Goal: Transaction & Acquisition: Purchase product/service

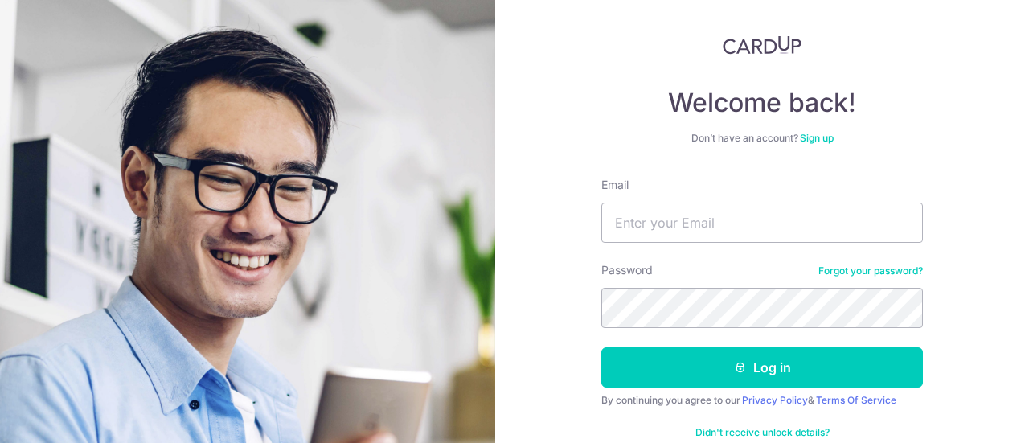
type input "[EMAIL_ADDRESS][DOMAIN_NAME]"
click at [601, 347] on button "Log in" at bounding box center [762, 367] width 322 height 40
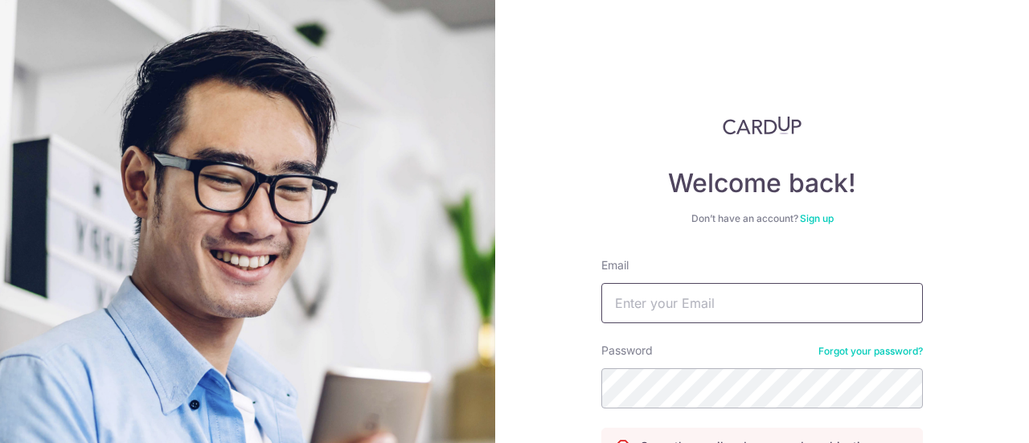
drag, startPoint x: 0, startPoint y: 0, endPoint x: 696, endPoint y: 303, distance: 759.2
click at [696, 303] on input "Email" at bounding box center [762, 303] width 322 height 40
type input "[EMAIL_ADDRESS][DOMAIN_NAME]"
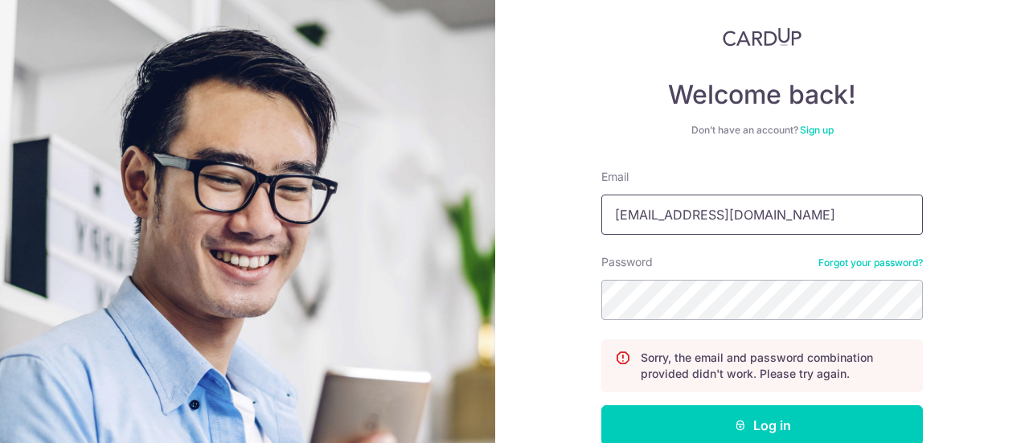
scroll to position [161, 0]
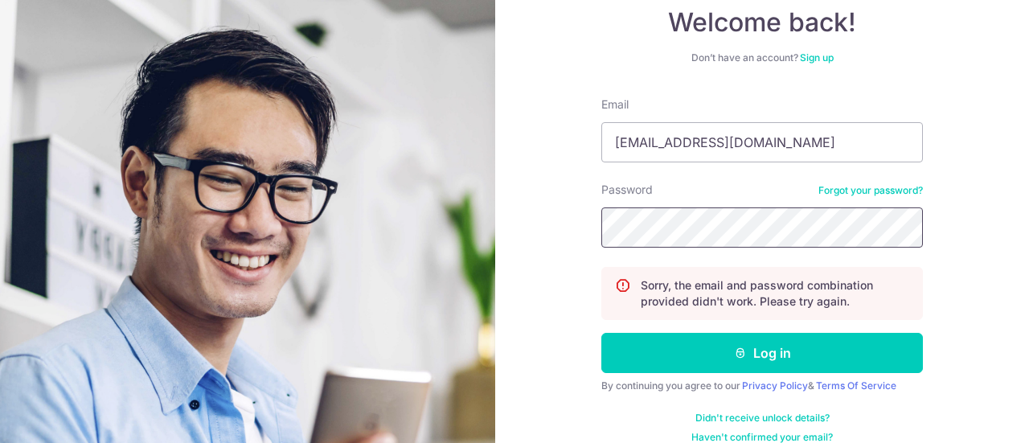
click at [601, 333] on button "Log in" at bounding box center [762, 353] width 322 height 40
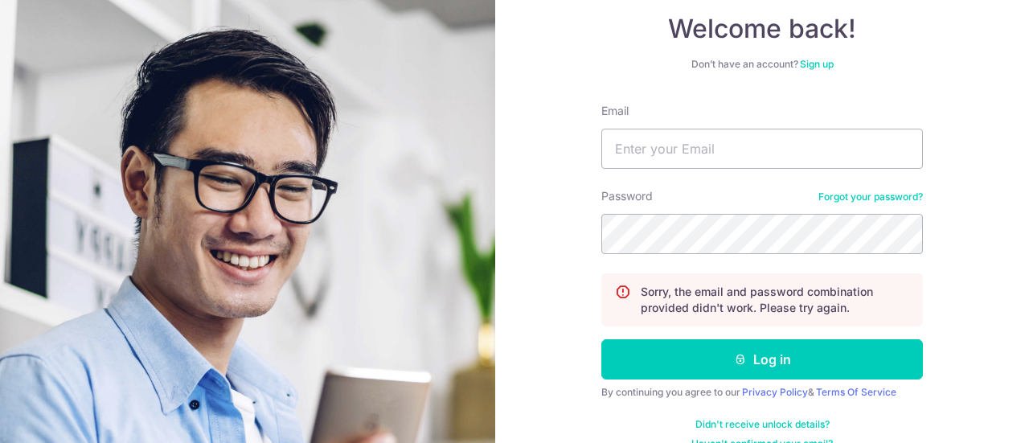
scroll to position [161, 0]
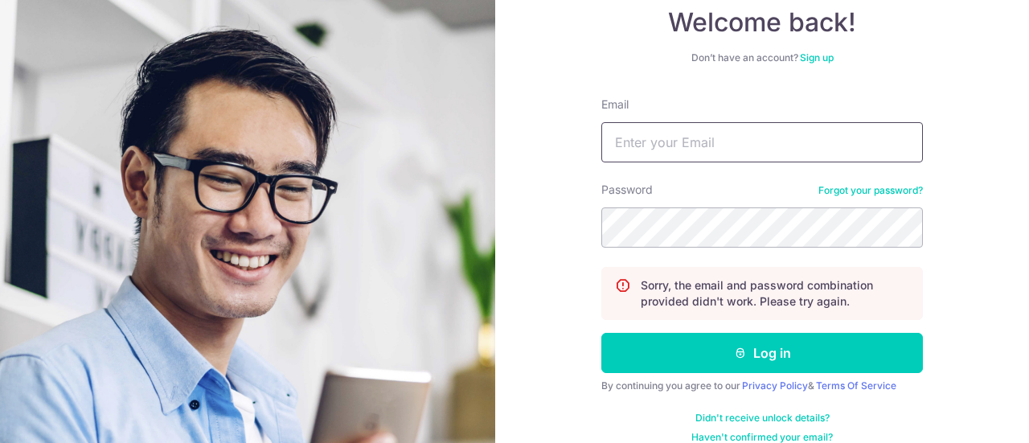
click at [670, 128] on input "Email" at bounding box center [762, 142] width 322 height 40
type input "[EMAIL_ADDRESS][DOMAIN_NAME]"
click at [684, 252] on form "Email claire.wenyan@gmail.com Password Forgot your password? Sorry, the email a…" at bounding box center [762, 269] width 322 height 347
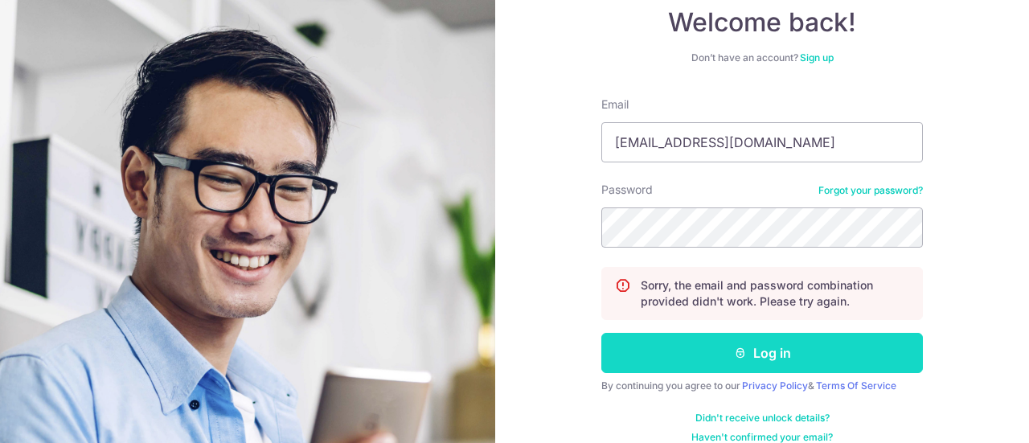
click at [694, 362] on button "Log in" at bounding box center [762, 353] width 322 height 40
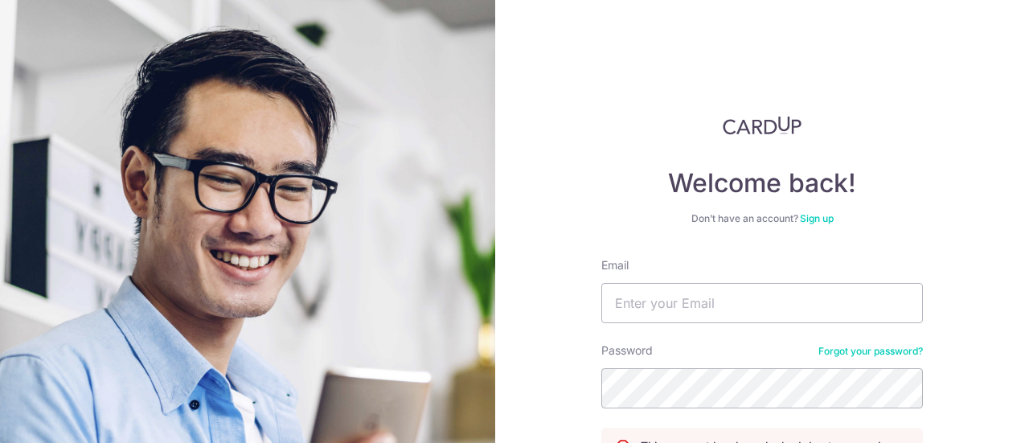
scroll to position [161, 0]
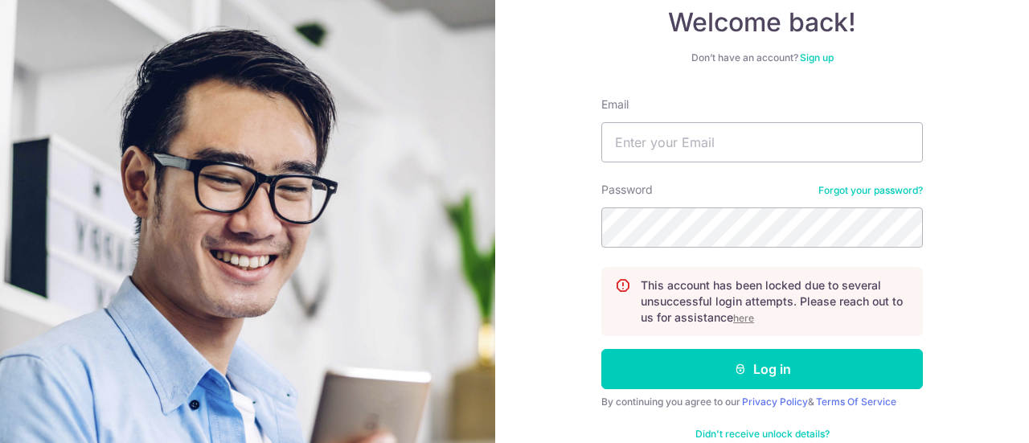
click at [738, 312] on u "here" at bounding box center [743, 318] width 21 height 12
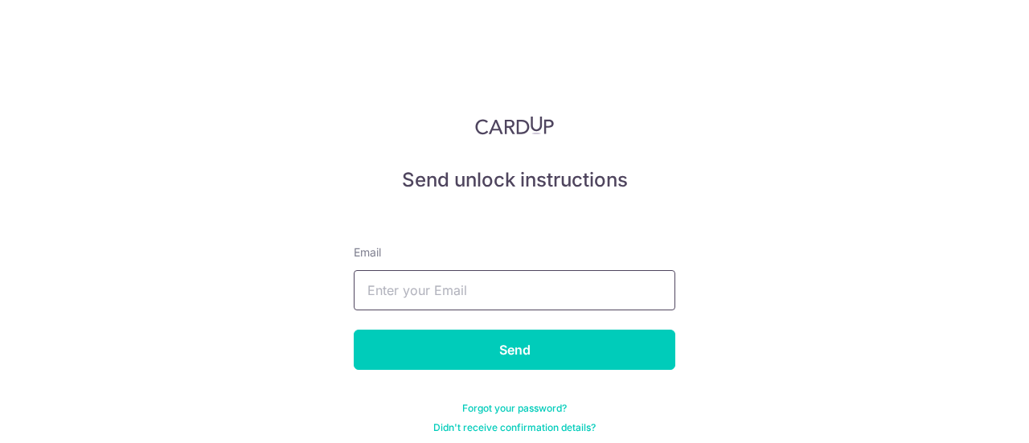
click at [487, 270] on input "text" at bounding box center [515, 290] width 322 height 40
type input "[EMAIL_ADDRESS][DOMAIN_NAME]"
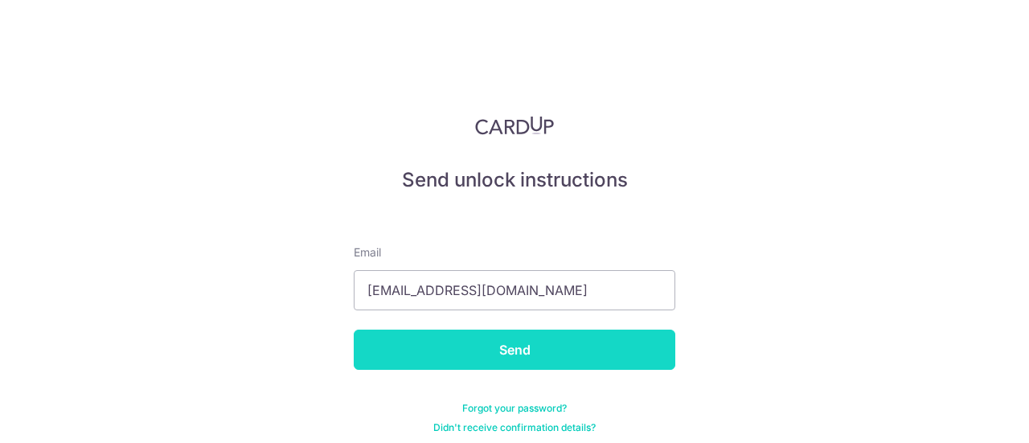
click at [502, 355] on input "Send" at bounding box center [515, 350] width 322 height 40
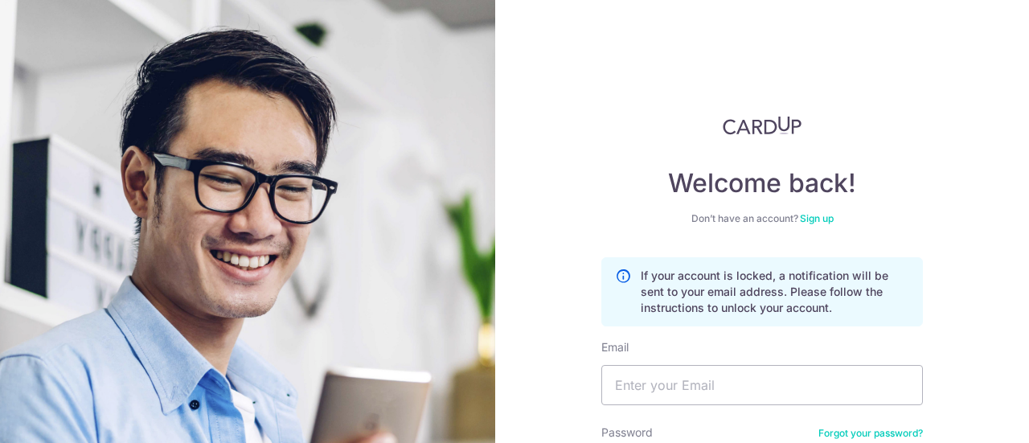
scroll to position [161, 0]
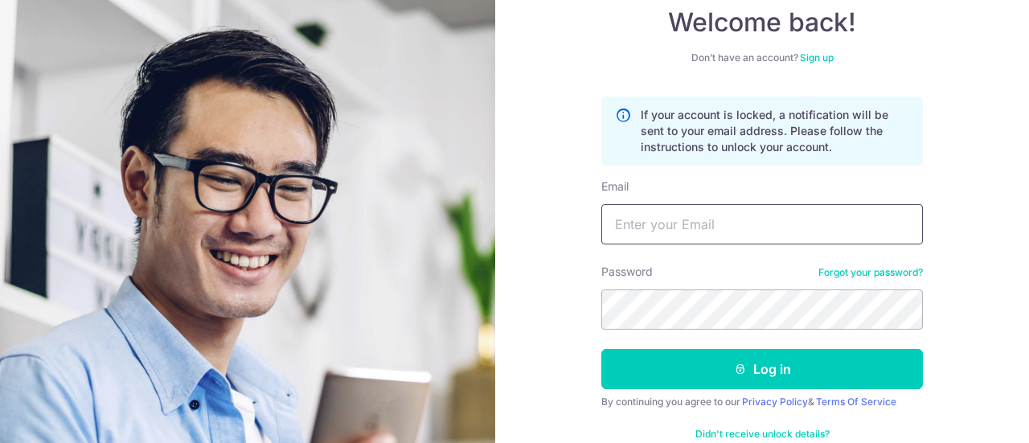
click at [658, 214] on input "Email" at bounding box center [762, 224] width 322 height 40
type input "[EMAIL_ADDRESS][DOMAIN_NAME]"
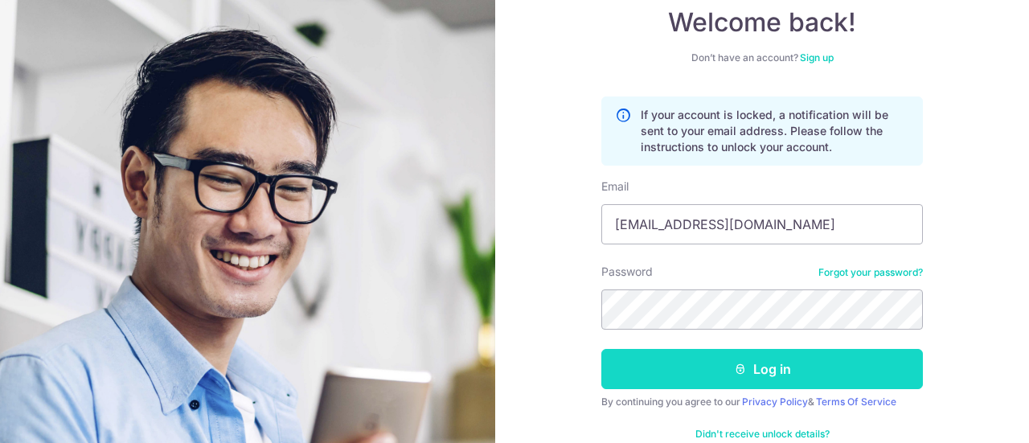
click at [727, 366] on button "Log in" at bounding box center [762, 369] width 322 height 40
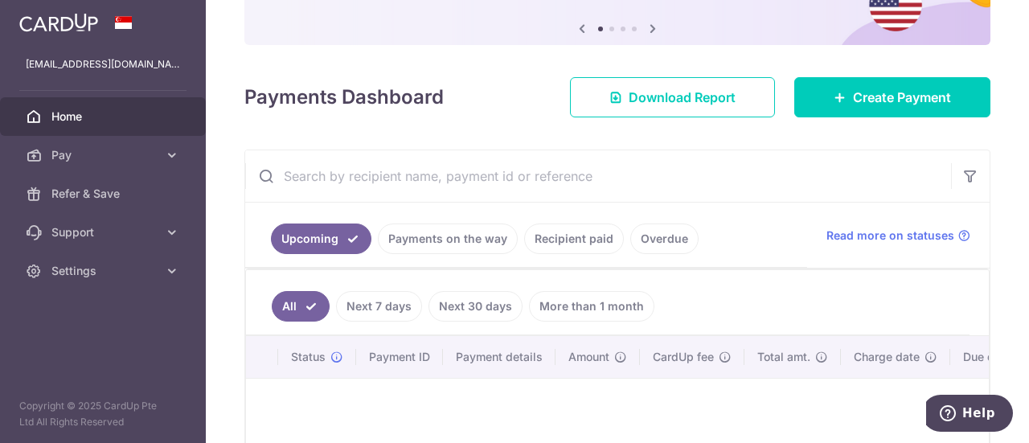
scroll to position [241, 0]
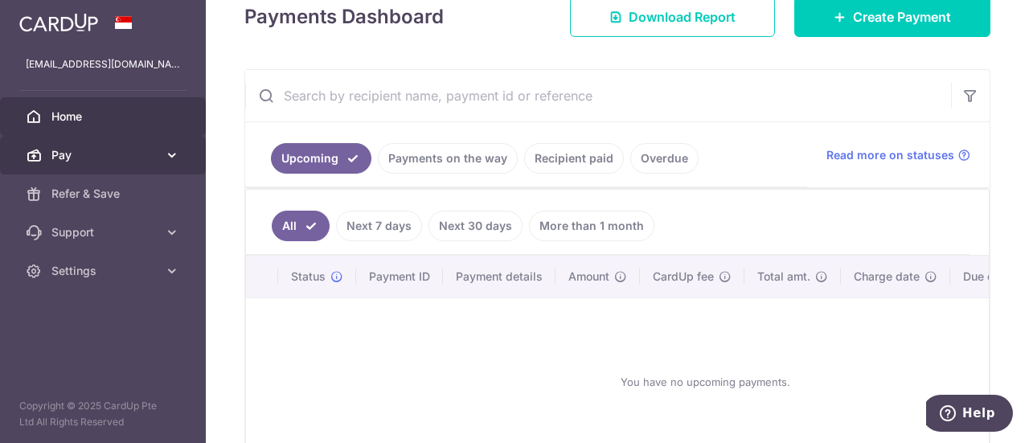
click at [130, 150] on span "Pay" at bounding box center [104, 155] width 106 height 16
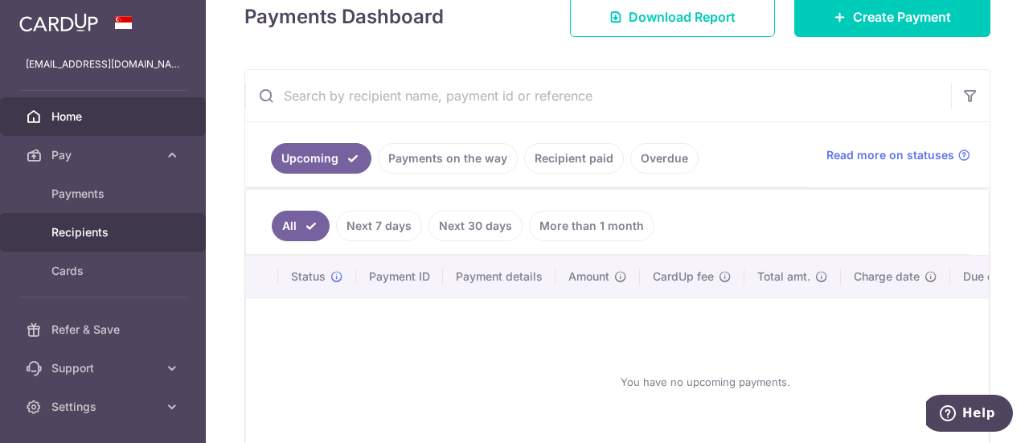
click at [137, 223] on link "Recipients" at bounding box center [103, 232] width 206 height 39
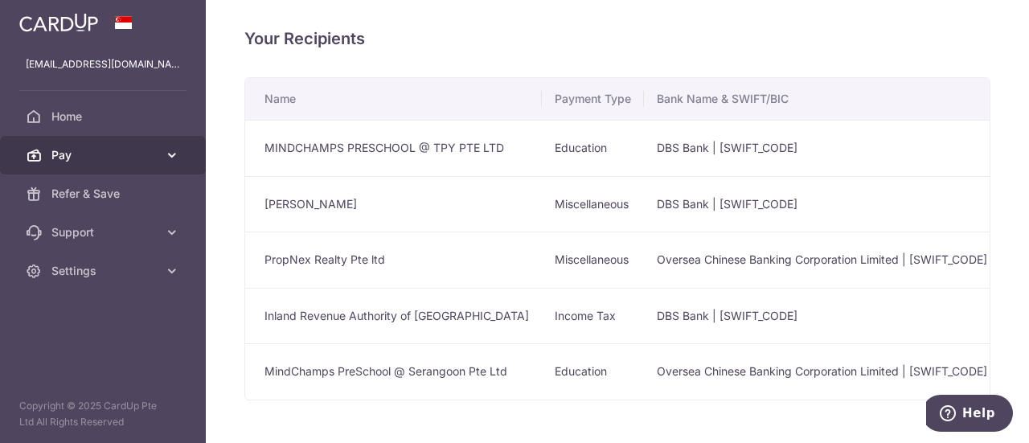
click at [128, 158] on span "Pay" at bounding box center [104, 155] width 106 height 16
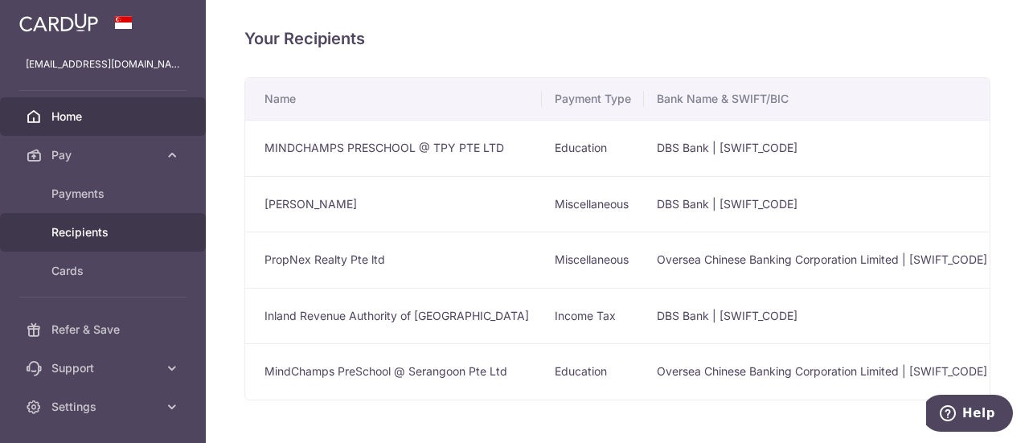
click at [81, 114] on span "Home" at bounding box center [104, 117] width 106 height 16
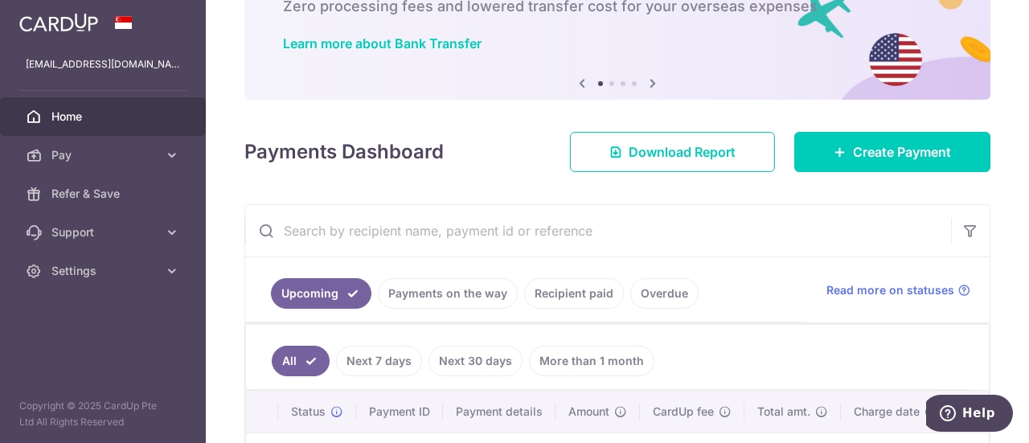
scroll to position [161, 0]
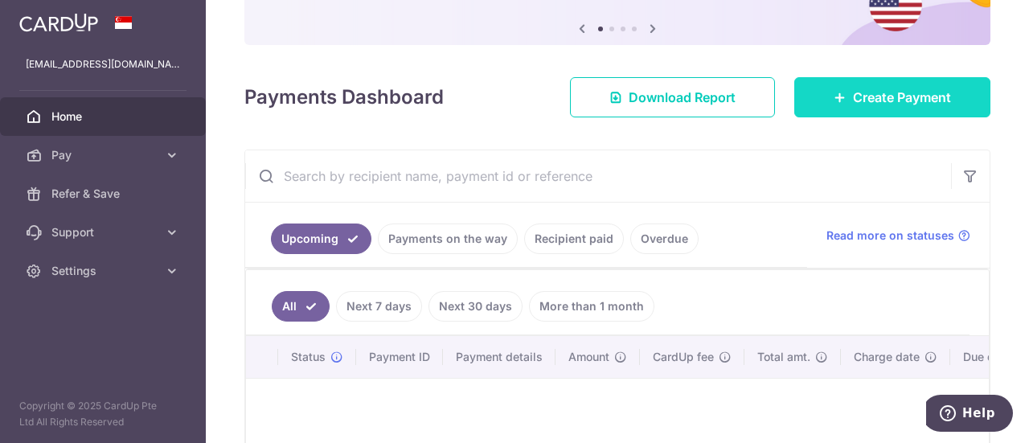
click at [863, 96] on span "Create Payment" at bounding box center [902, 97] width 98 height 19
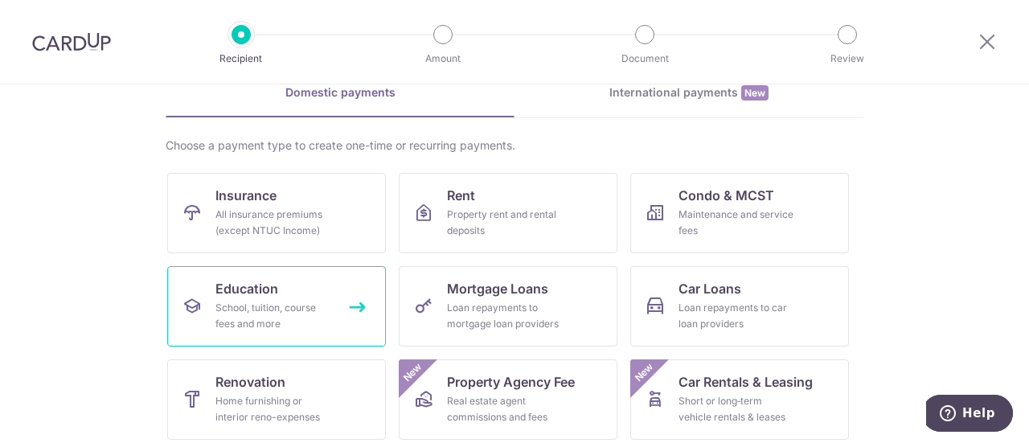
scroll to position [161, 0]
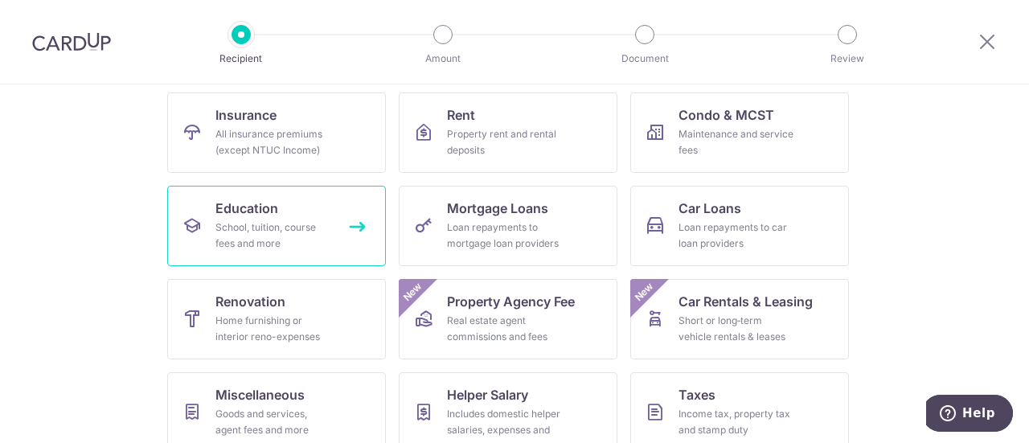
click at [325, 244] on div "School, tuition, course fees and more" at bounding box center [273, 235] width 116 height 32
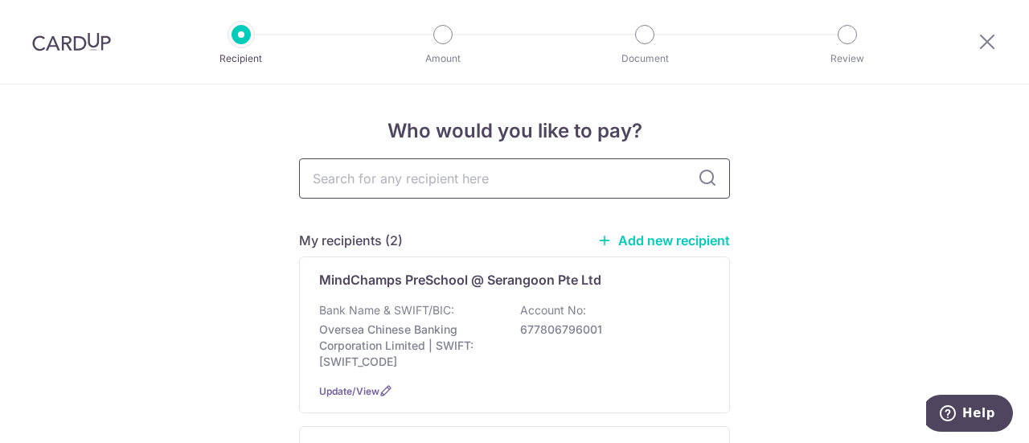
click at [407, 177] on input "text" at bounding box center [514, 178] width 431 height 40
type input "mindchamps"
click at [710, 181] on icon at bounding box center [707, 178] width 19 height 19
click at [709, 181] on icon at bounding box center [707, 178] width 19 height 19
click at [698, 240] on link "Add new recipient" at bounding box center [663, 240] width 133 height 16
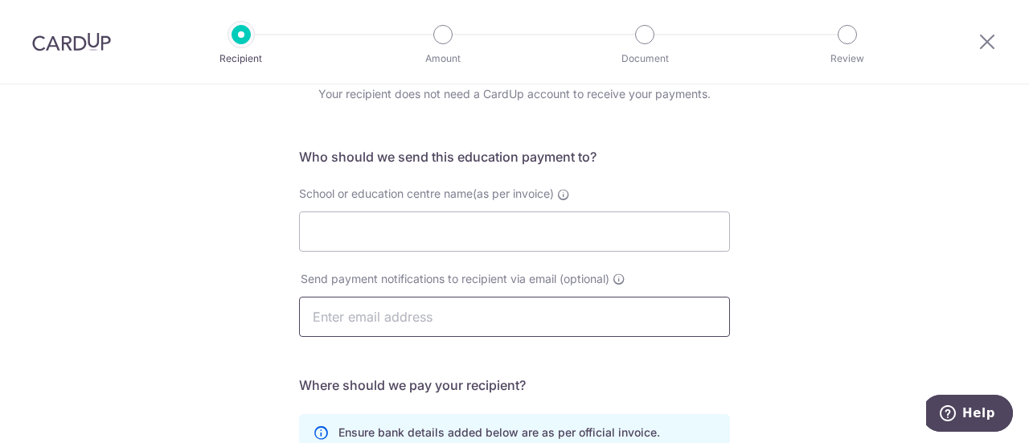
scroll to position [161, 0]
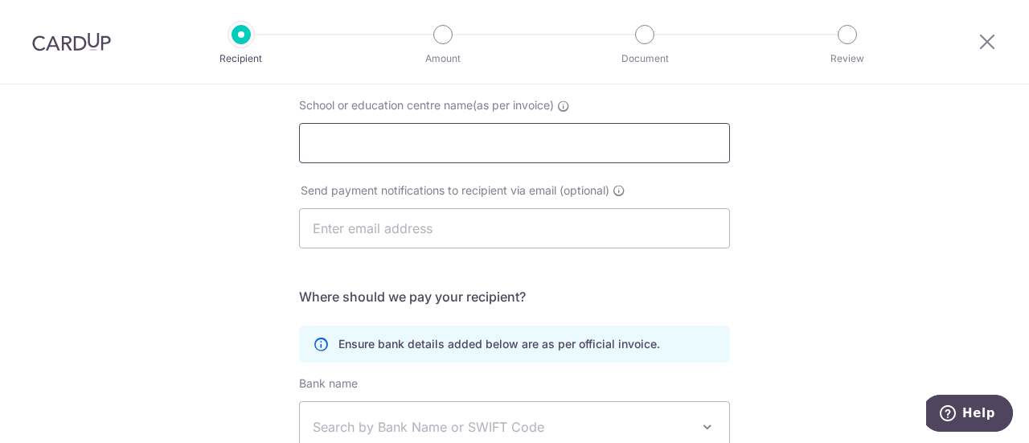
click at [452, 141] on input "School or education centre name(as per invoice)" at bounding box center [514, 143] width 431 height 40
type input "MINDCHAMPS PRESCHOOL @ MARINA SQAURE"
click at [477, 224] on input "text" at bounding box center [514, 228] width 431 height 40
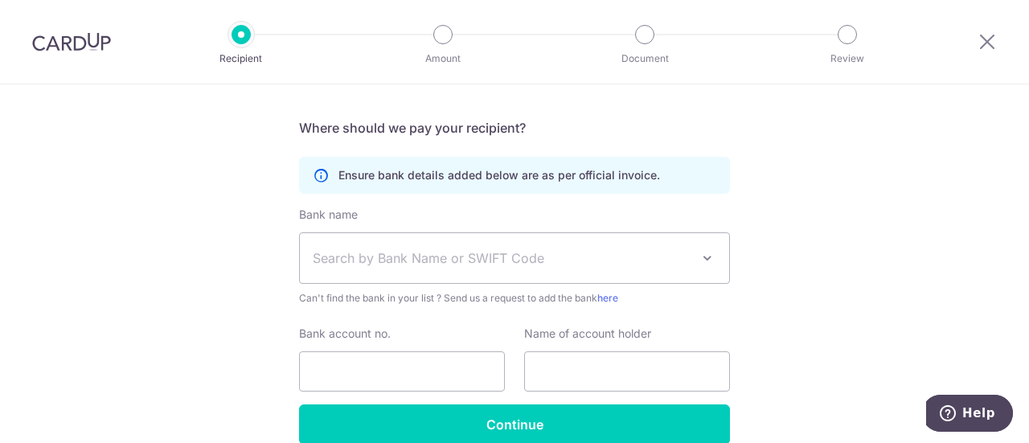
scroll to position [402, 0]
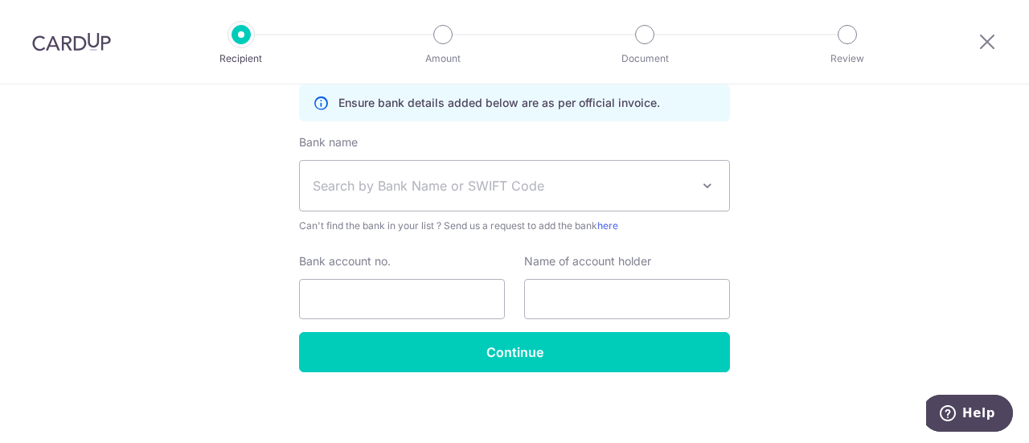
type input "claire.wenyan@gmail.com"
click at [392, 186] on span "Search by Bank Name or SWIFT Code" at bounding box center [502, 185] width 378 height 19
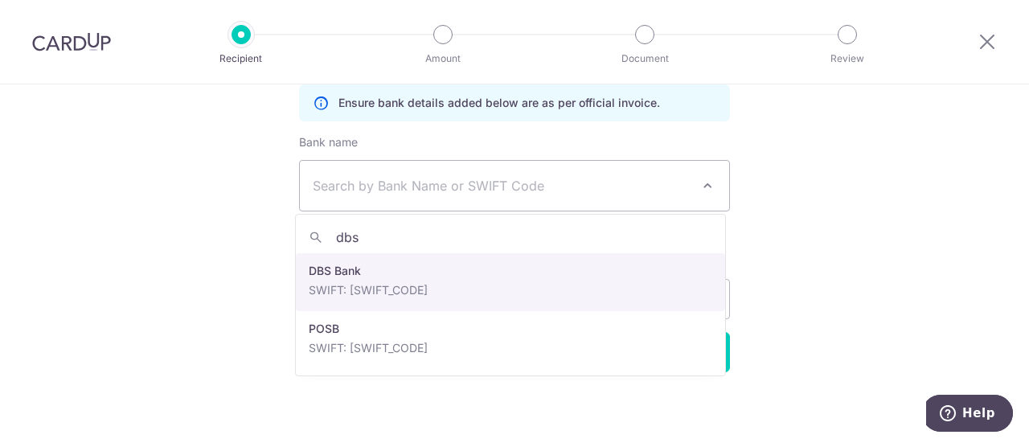
type input "dbs"
select select "6"
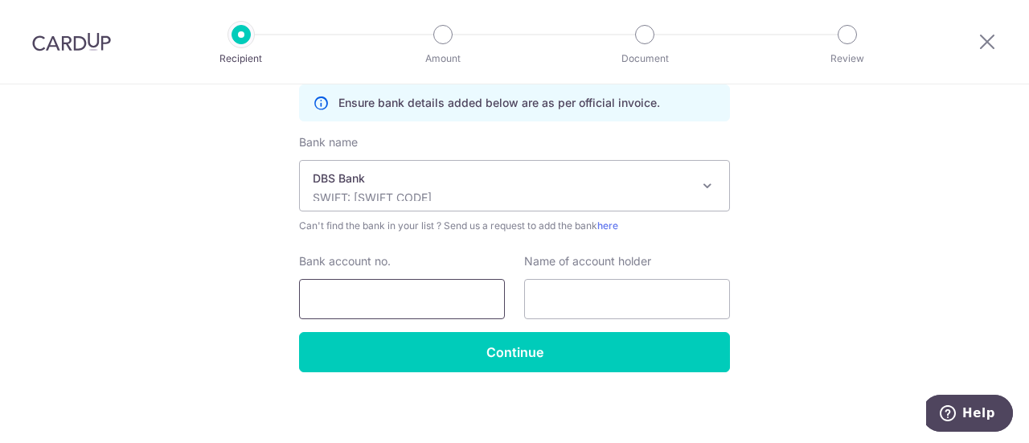
click at [428, 295] on input "Bank account no." at bounding box center [402, 299] width 206 height 40
type input "0039441932"
click at [564, 301] on input "text" at bounding box center [627, 299] width 206 height 40
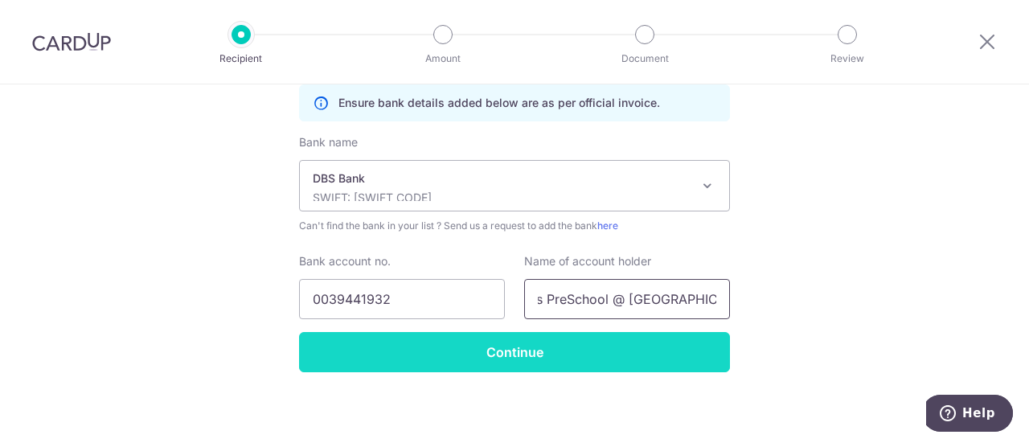
type input "MindChamps PreSchool @ Marina Square"
click at [542, 359] on input "Continue" at bounding box center [514, 352] width 431 height 40
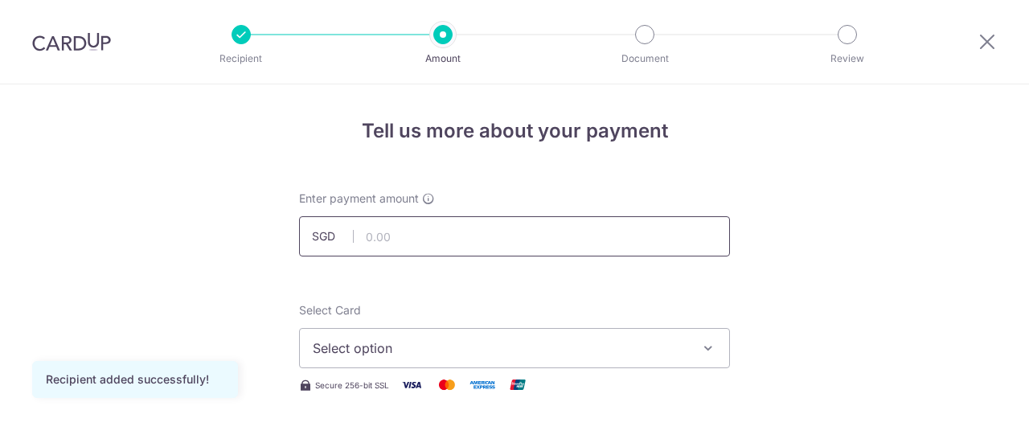
drag, startPoint x: 0, startPoint y: 0, endPoint x: 460, endPoint y: 246, distance: 521.4
click at [458, 246] on input "text" at bounding box center [514, 236] width 431 height 40
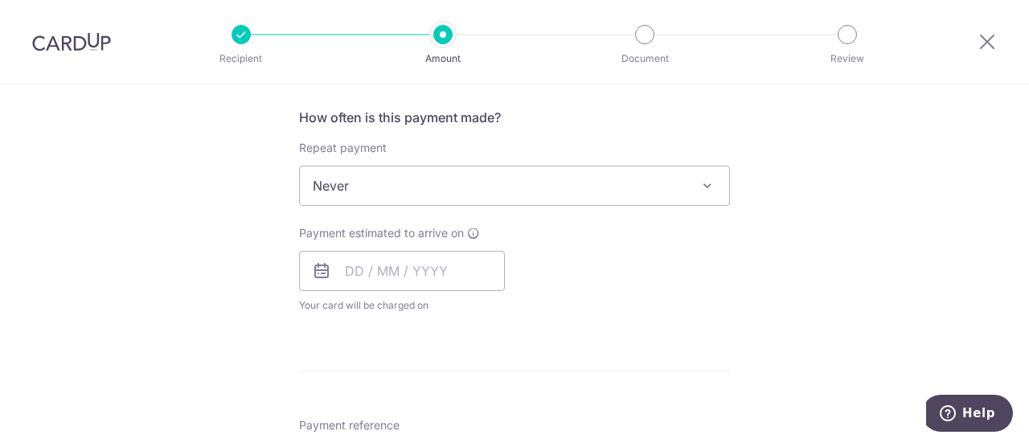
scroll to position [563, 0]
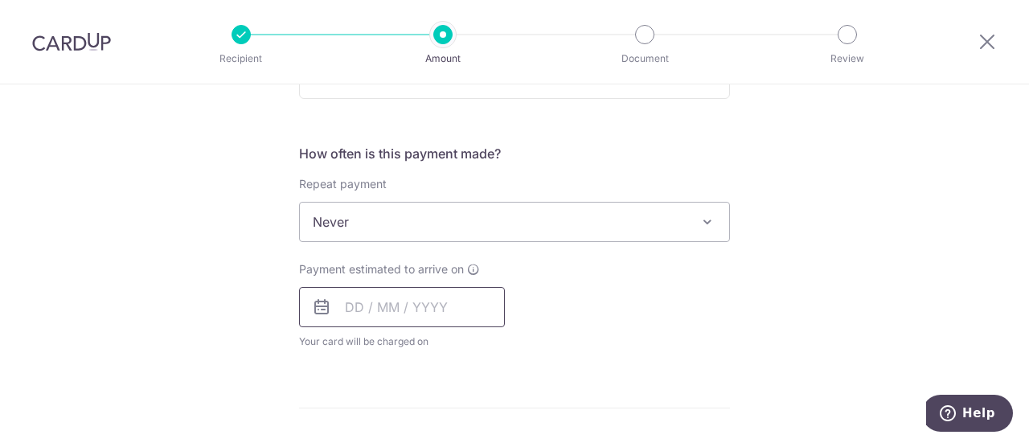
click at [359, 314] on input "text" at bounding box center [402, 307] width 206 height 40
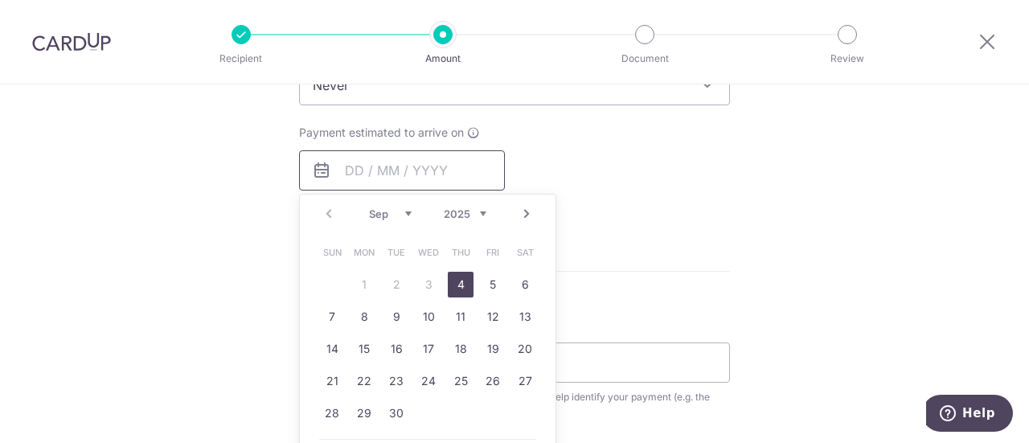
scroll to position [723, 0]
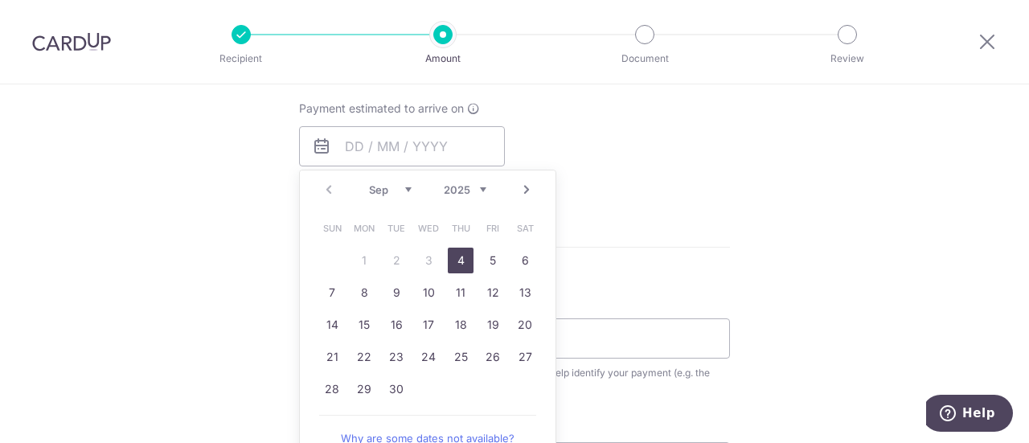
click at [461, 261] on link "4" at bounding box center [461, 261] width 26 height 26
type input "[DATE]"
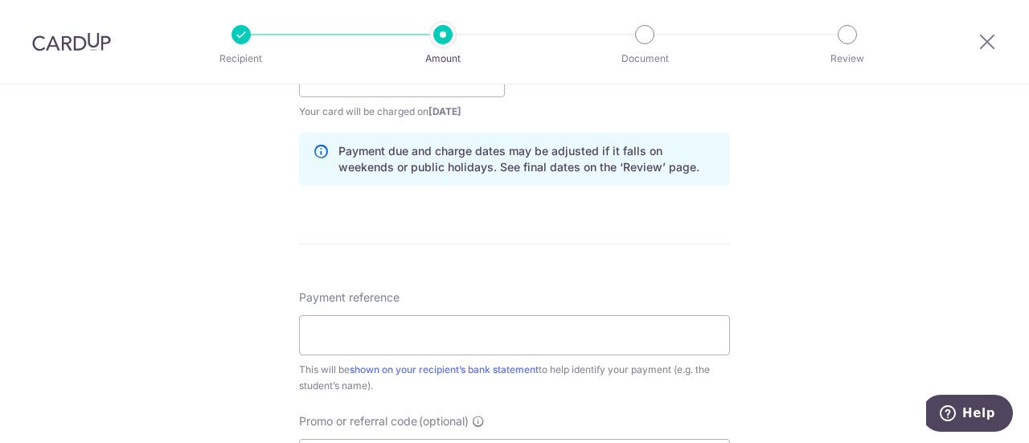
scroll to position [884, 0]
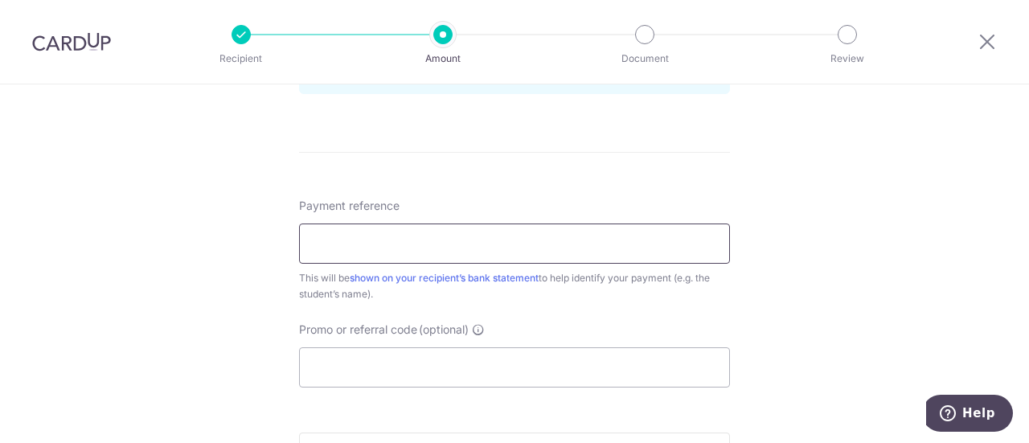
click at [433, 247] on input "Payment reference" at bounding box center [514, 243] width 431 height 40
type input "[PERSON_NAME]"
click at [435, 358] on input "Promo or referral code (optional)" at bounding box center [514, 367] width 431 height 40
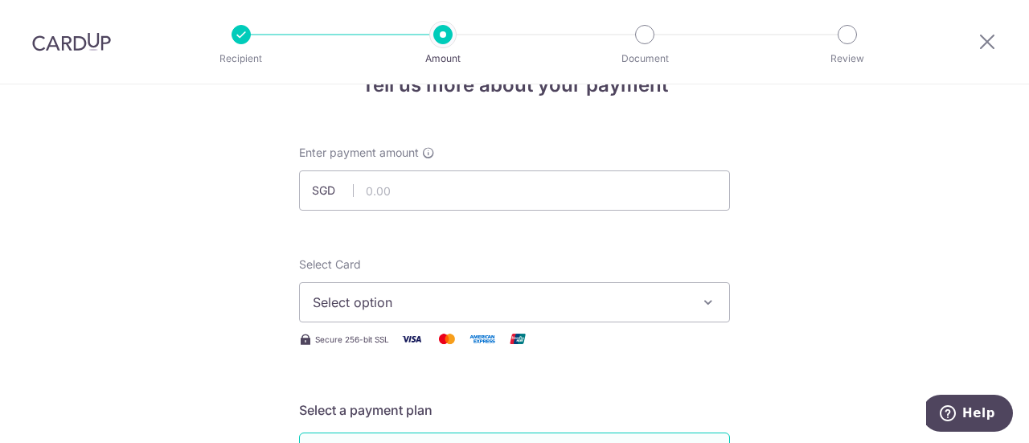
scroll to position [32, 0]
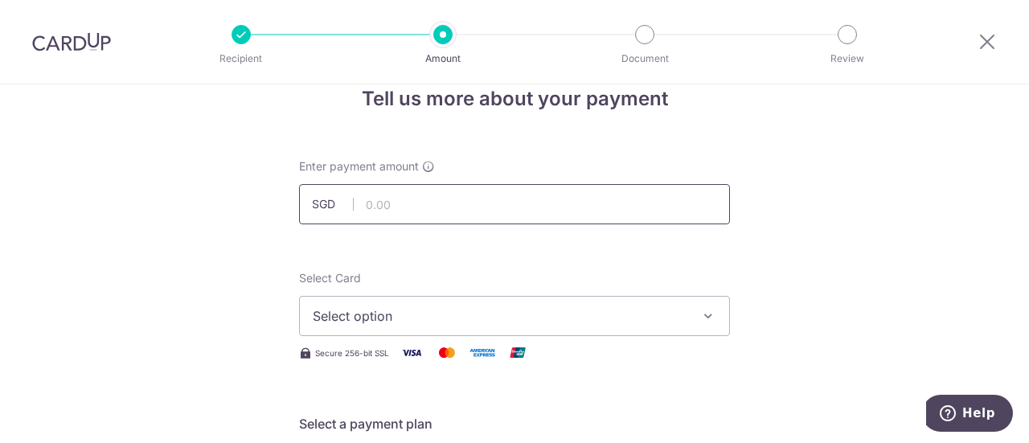
click at [404, 218] on input "text" at bounding box center [514, 204] width 431 height 40
click at [559, 310] on span "Select option" at bounding box center [500, 315] width 375 height 19
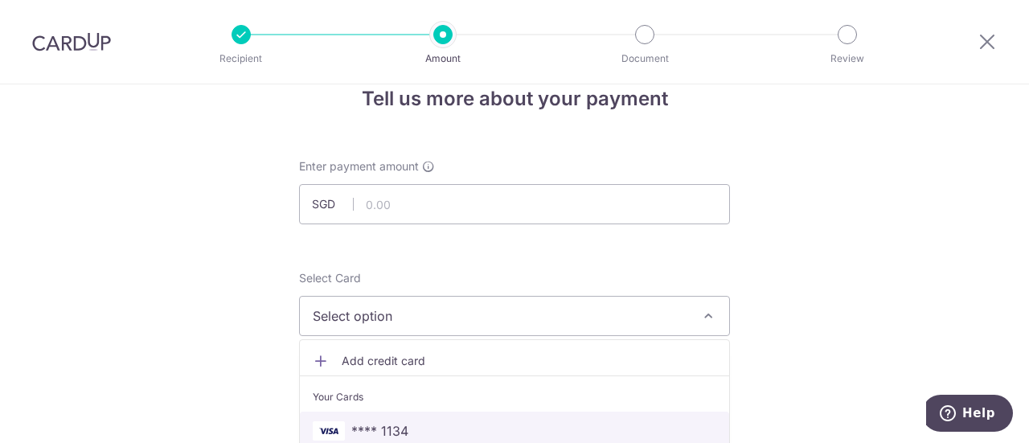
click at [450, 424] on span "**** 1134" at bounding box center [515, 430] width 404 height 19
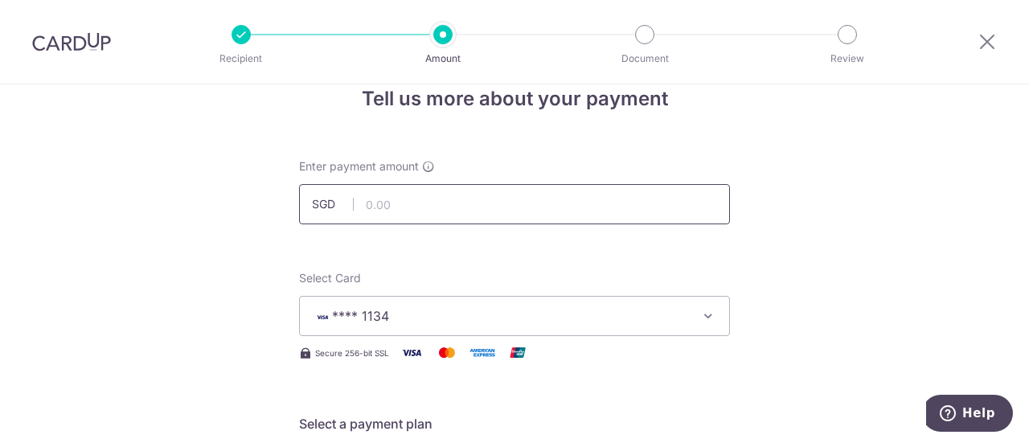
click at [392, 192] on input "text" at bounding box center [514, 204] width 431 height 40
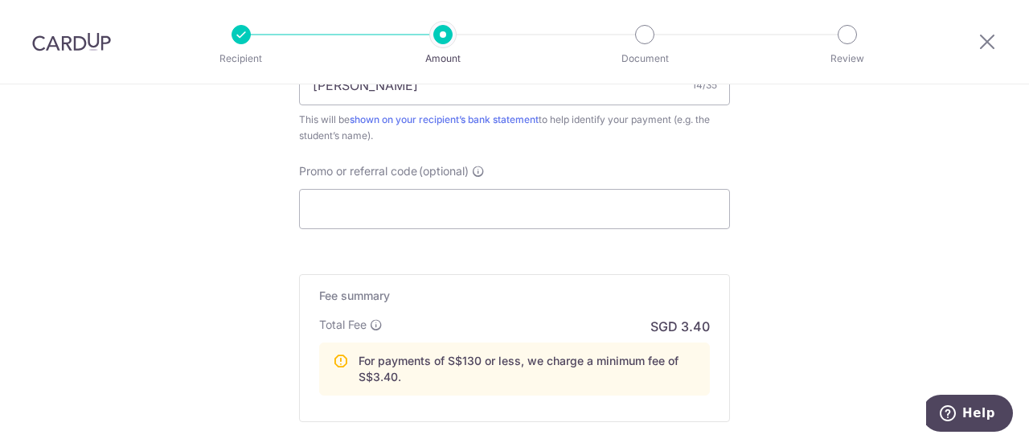
scroll to position [1077, 0]
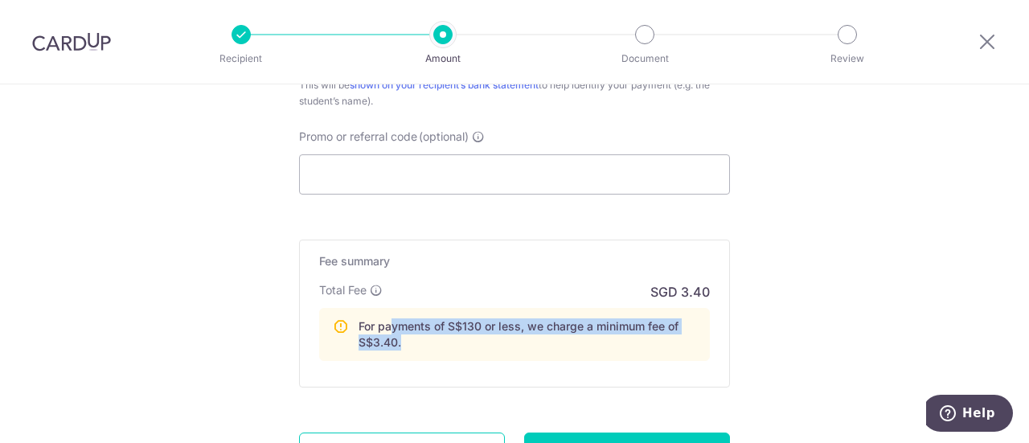
drag, startPoint x: 391, startPoint y: 323, endPoint x: 529, endPoint y: 339, distance: 139.2
click at [529, 339] on p "For payments of S$130 or less, we charge a minimum fee of S$3.40." at bounding box center [527, 334] width 338 height 32
click at [535, 340] on p "For payments of S$130 or less, we charge a minimum fee of S$3.40." at bounding box center [527, 334] width 338 height 32
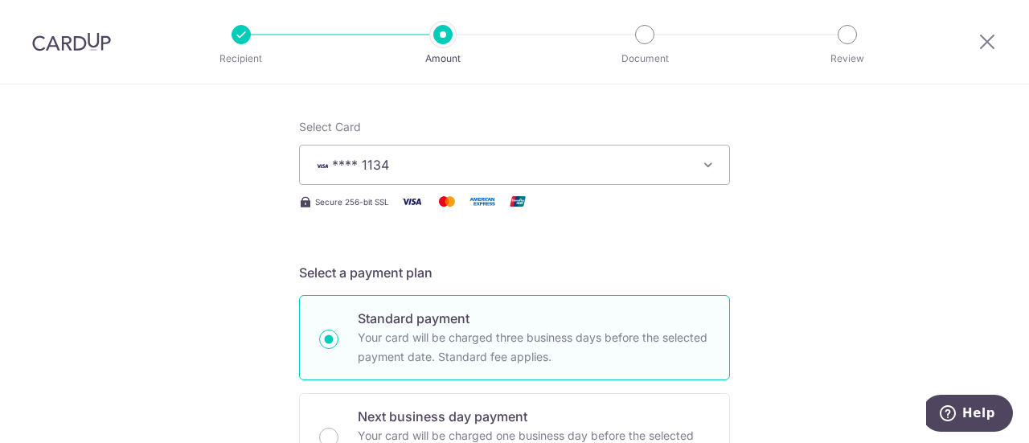
scroll to position [113, 0]
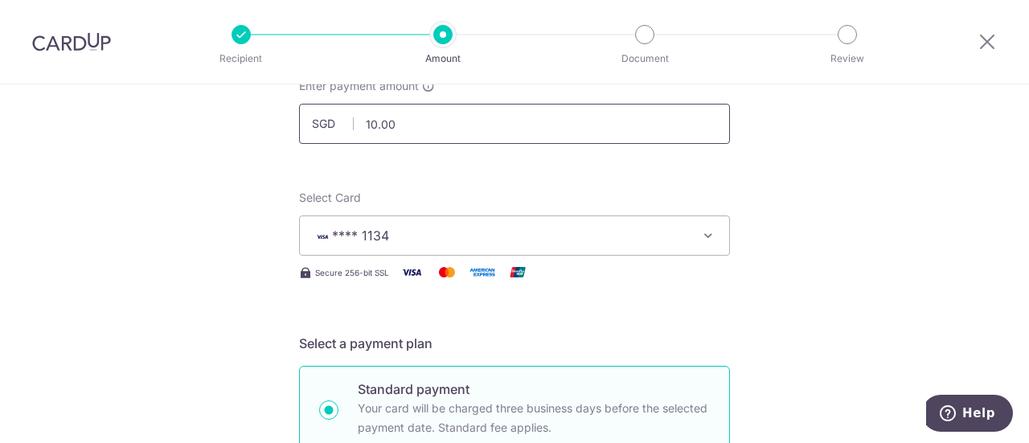
drag, startPoint x: 420, startPoint y: 124, endPoint x: 346, endPoint y: 129, distance: 74.9
click at [346, 129] on div "SGD 10.00 10.00" at bounding box center [514, 124] width 431 height 40
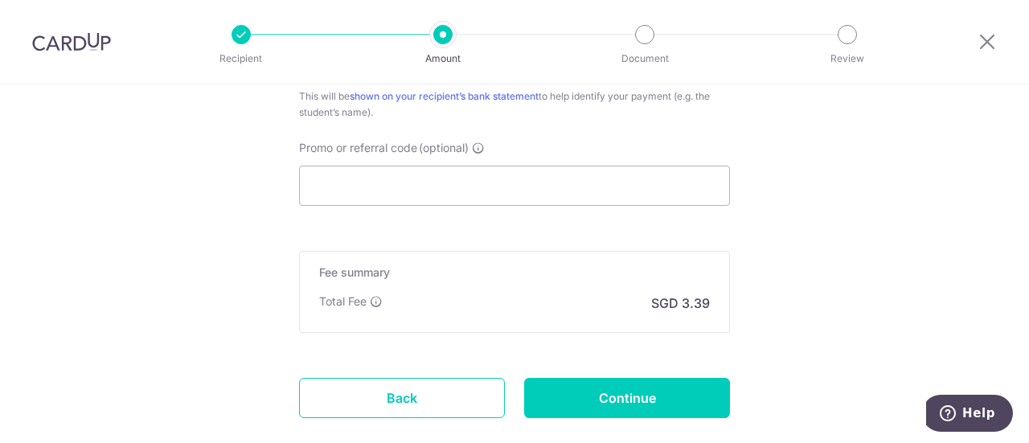
scroll to position [1157, 0]
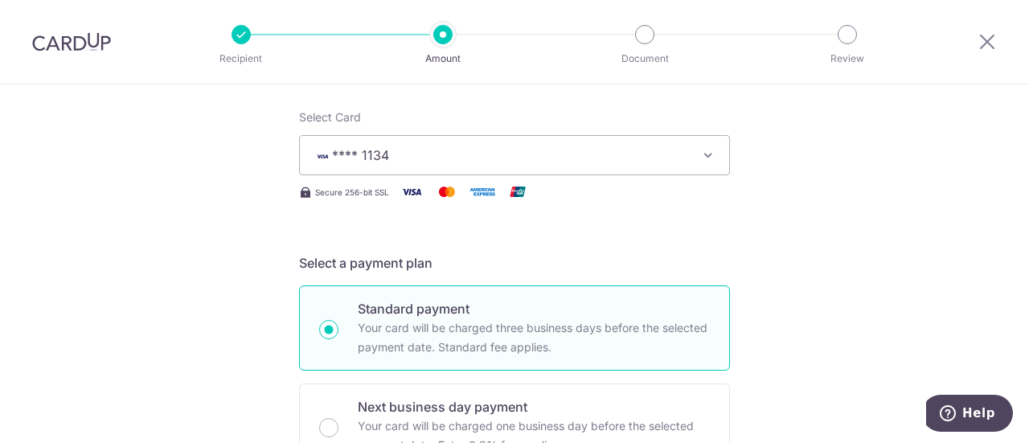
scroll to position [0, 0]
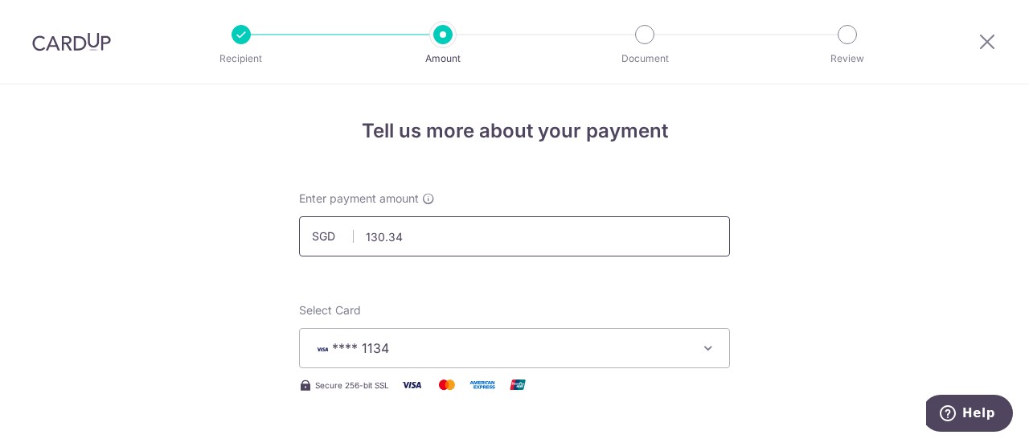
drag, startPoint x: 357, startPoint y: 240, endPoint x: 349, endPoint y: 239, distance: 8.1
click at [349, 239] on div "SGD 130.34 130.34" at bounding box center [514, 236] width 431 height 40
drag, startPoint x: 413, startPoint y: 239, endPoint x: 338, endPoint y: 239, distance: 75.6
click at [338, 239] on div "SGD 1,130.00 1130.00" at bounding box center [514, 236] width 431 height 40
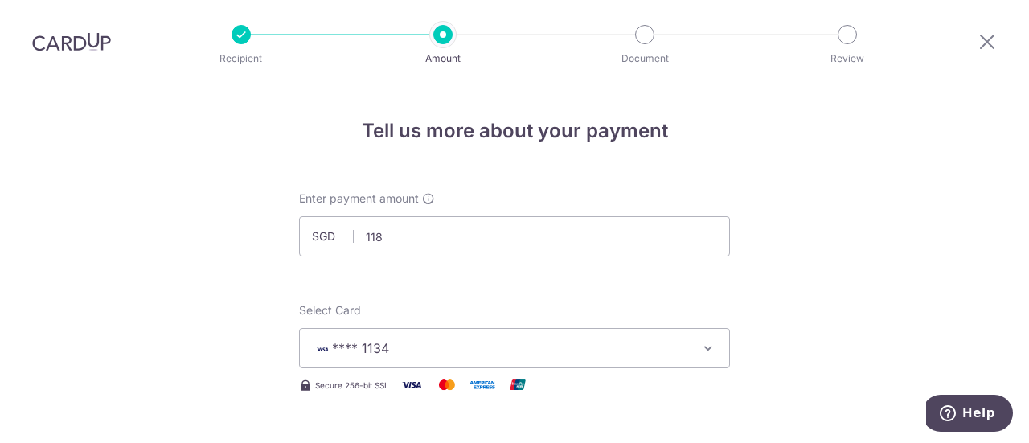
drag, startPoint x: 354, startPoint y: 239, endPoint x: 340, endPoint y: 239, distance: 13.7
click at [340, 239] on div "SGD 118.00 118.00" at bounding box center [514, 236] width 431 height 40
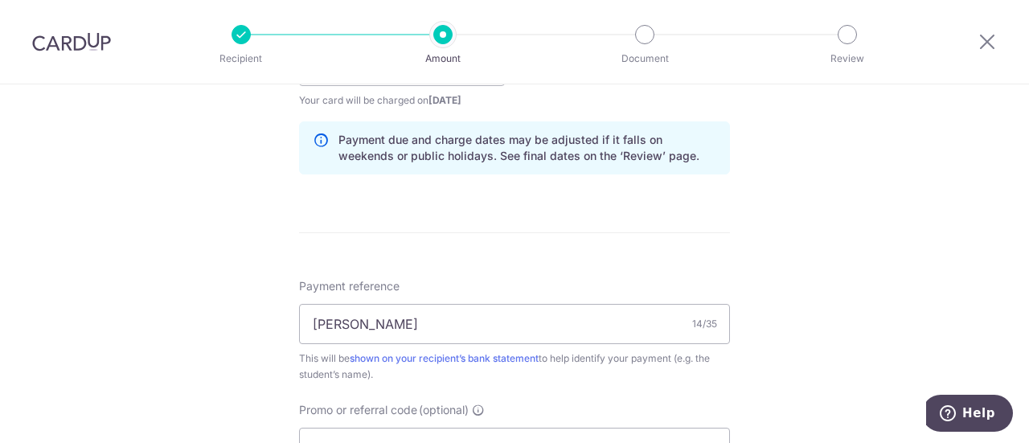
scroll to position [1125, 0]
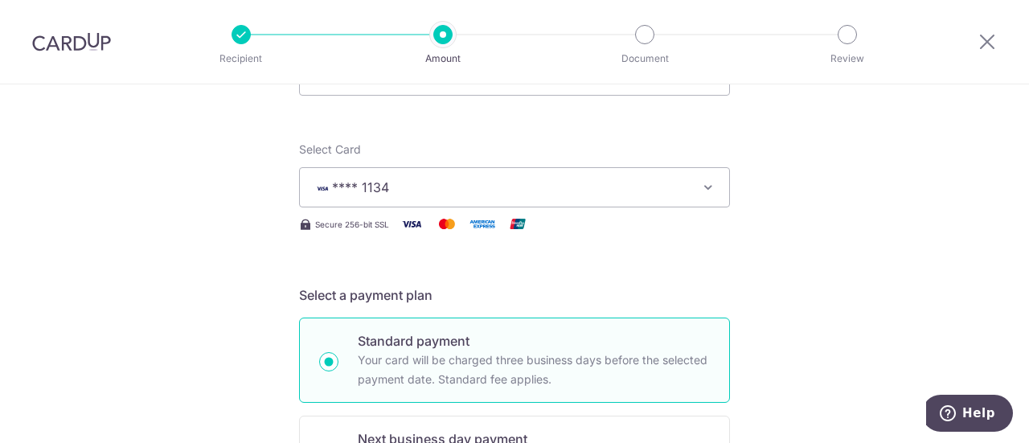
scroll to position [80, 0]
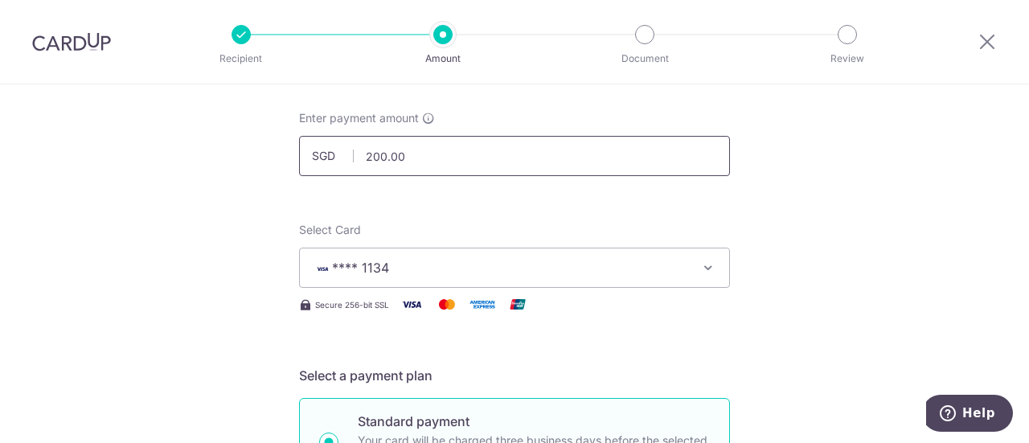
drag, startPoint x: 392, startPoint y: 163, endPoint x: 350, endPoint y: 163, distance: 42.6
click at [350, 163] on input "200.00" at bounding box center [514, 156] width 431 height 40
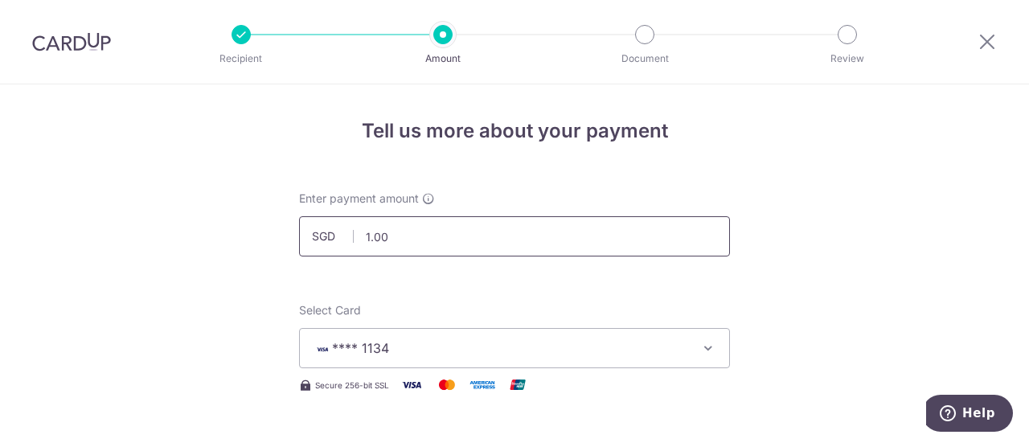
click at [447, 249] on input "1.00" at bounding box center [514, 236] width 431 height 40
click at [363, 240] on input "1.00" at bounding box center [514, 236] width 431 height 40
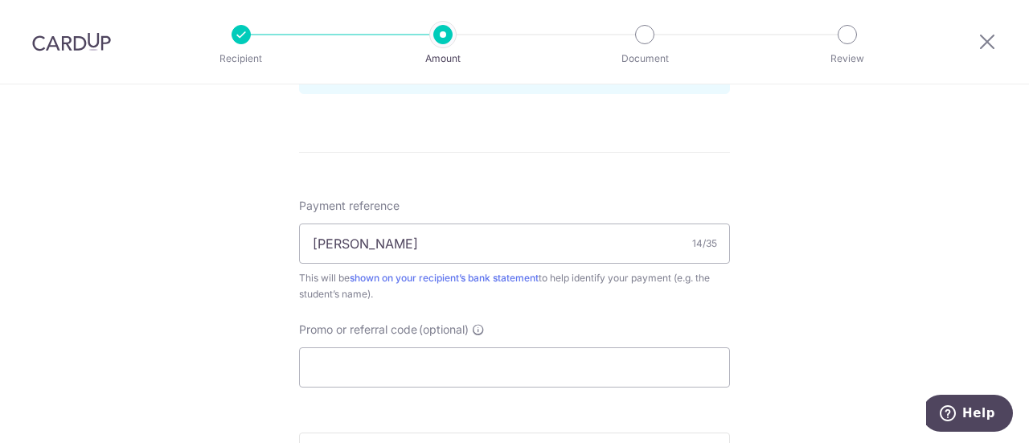
scroll to position [1125, 0]
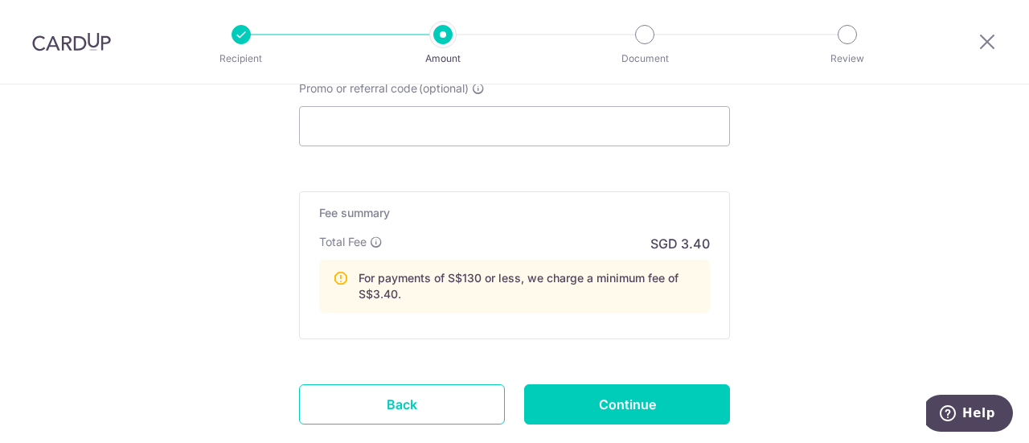
click at [458, 309] on div "For payments of S$130 or less, we charge a minimum fee of S$3.40." at bounding box center [514, 286] width 391 height 53
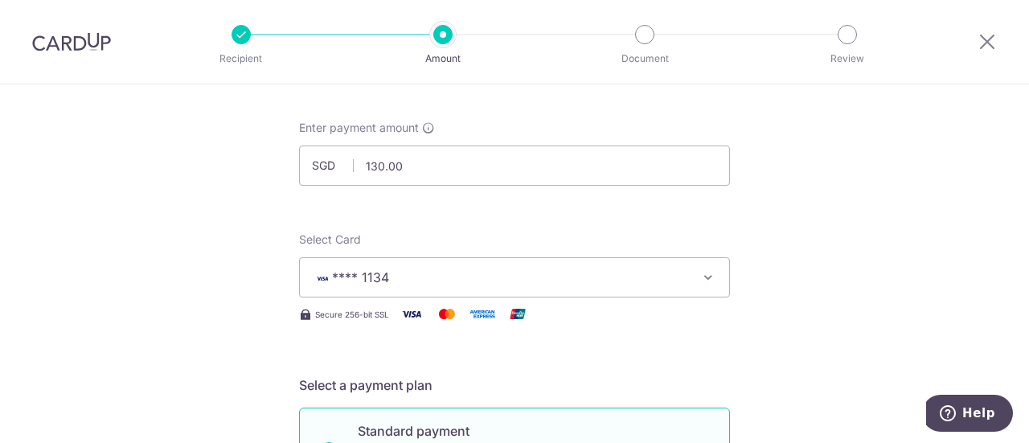
scroll to position [0, 0]
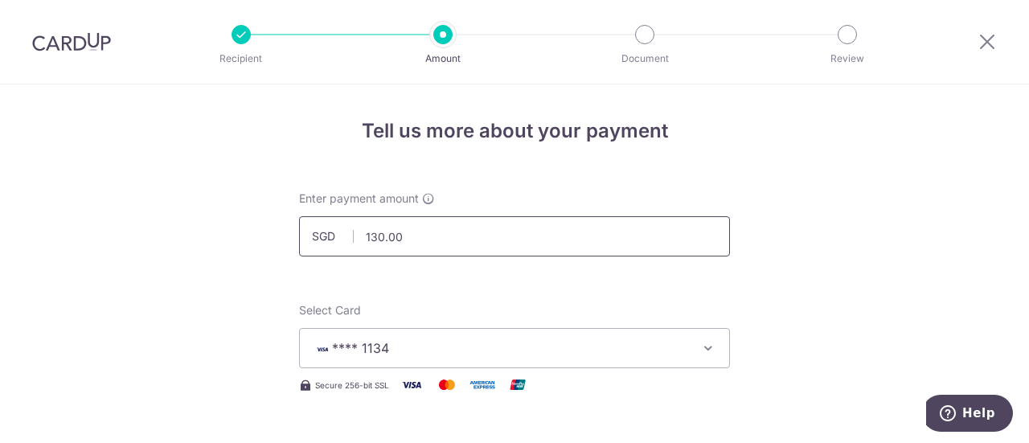
click at [408, 236] on input "130.00" at bounding box center [514, 236] width 431 height 40
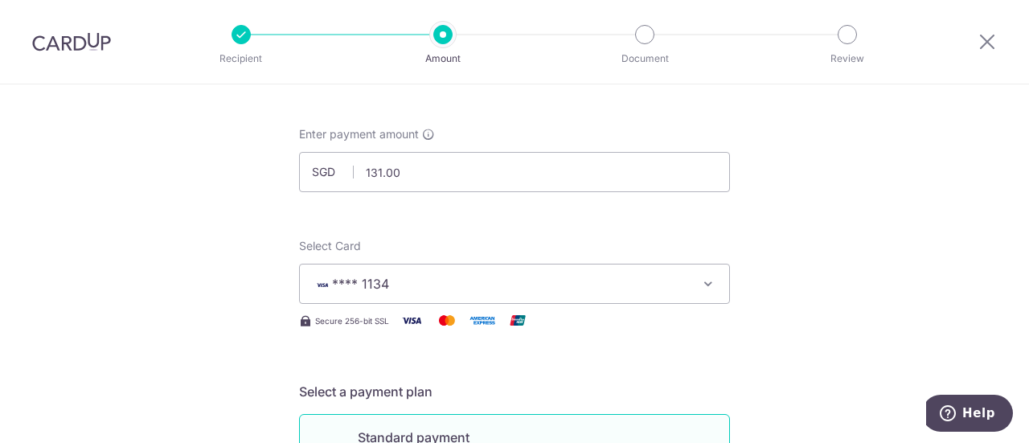
scroll to position [32, 0]
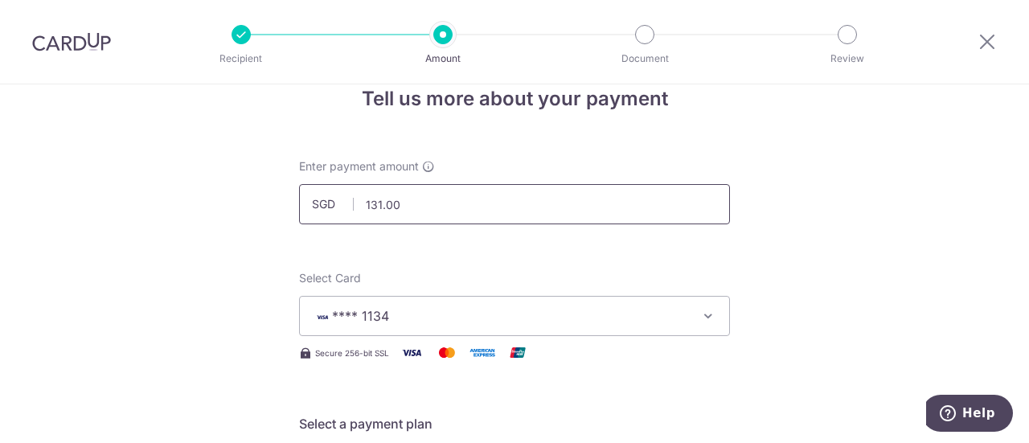
drag, startPoint x: 410, startPoint y: 205, endPoint x: 354, endPoint y: 205, distance: 55.5
click at [354, 205] on input "131.00" at bounding box center [514, 204] width 431 height 40
type input "118.34"
click at [402, 205] on input "118.34" at bounding box center [514, 204] width 431 height 40
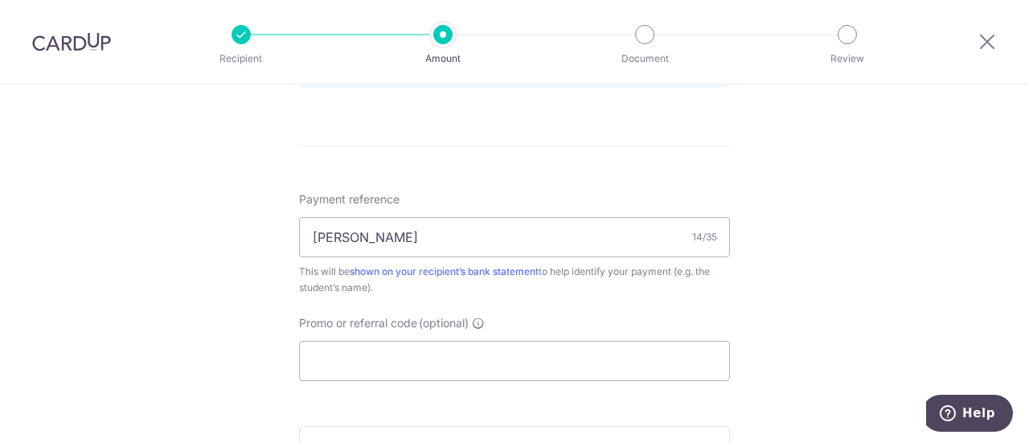
scroll to position [916, 0]
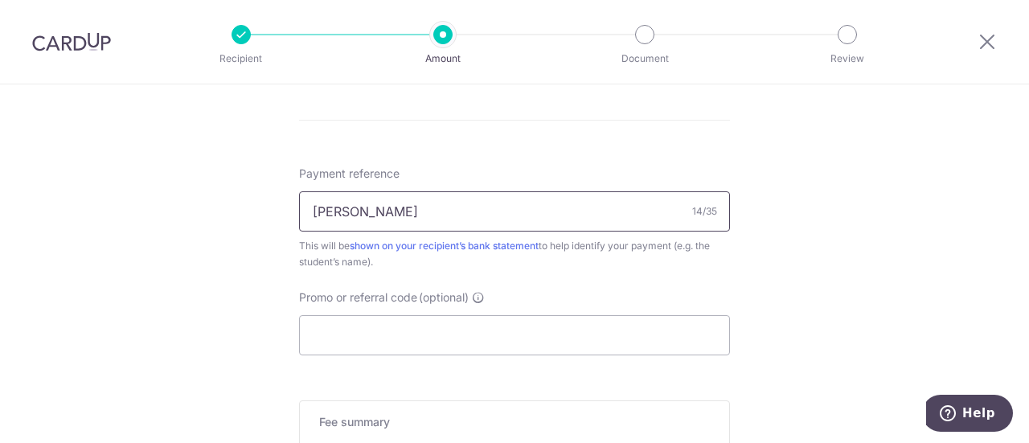
click at [419, 204] on input "Hansel Deposit" at bounding box center [514, 211] width 431 height 40
click at [485, 206] on input "Hansel Deposit + insurance" at bounding box center [514, 211] width 431 height 40
type input "Hansel Deposit + insurance"
click at [502, 327] on input "Promo or referral code (optional)" at bounding box center [514, 335] width 431 height 40
click at [499, 218] on input "Hansel Deposit + insurance" at bounding box center [514, 211] width 431 height 40
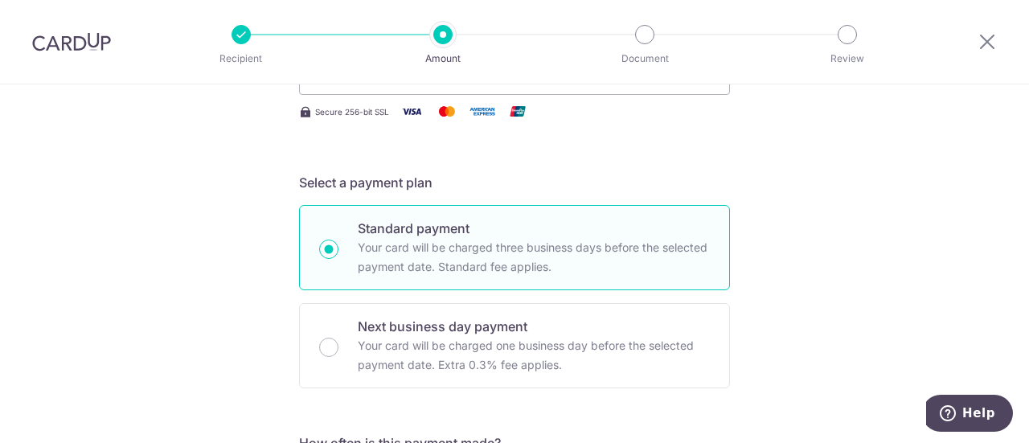
scroll to position [0, 0]
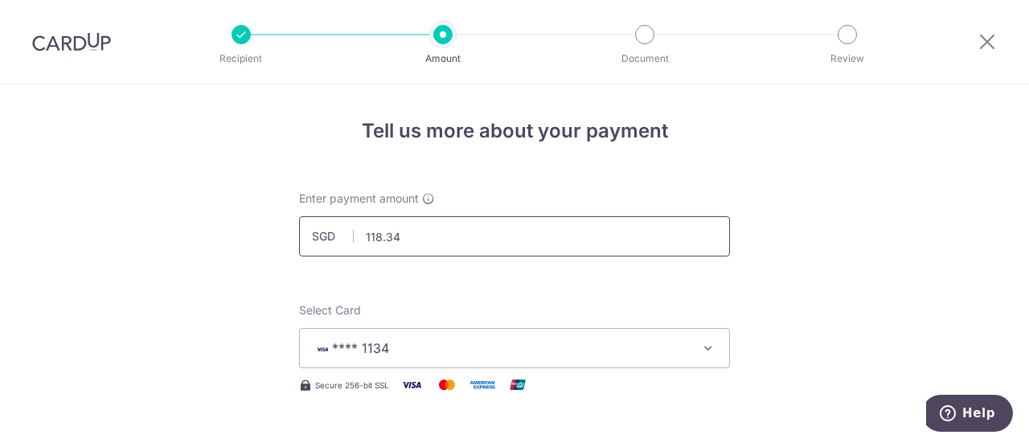
drag, startPoint x: 429, startPoint y: 252, endPoint x: 354, endPoint y: 248, distance: 74.8
click at [354, 248] on input "118.34" at bounding box center [514, 236] width 431 height 40
type input "140.14"
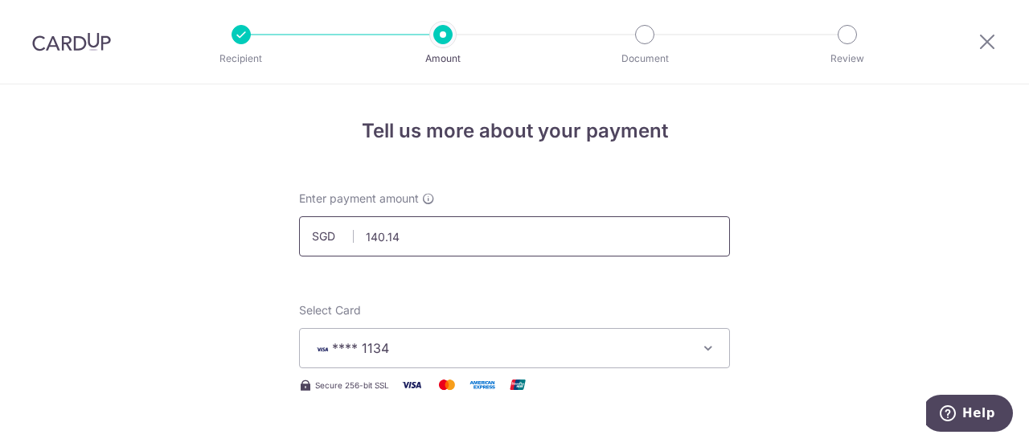
click at [468, 236] on input "140.14" at bounding box center [514, 236] width 431 height 40
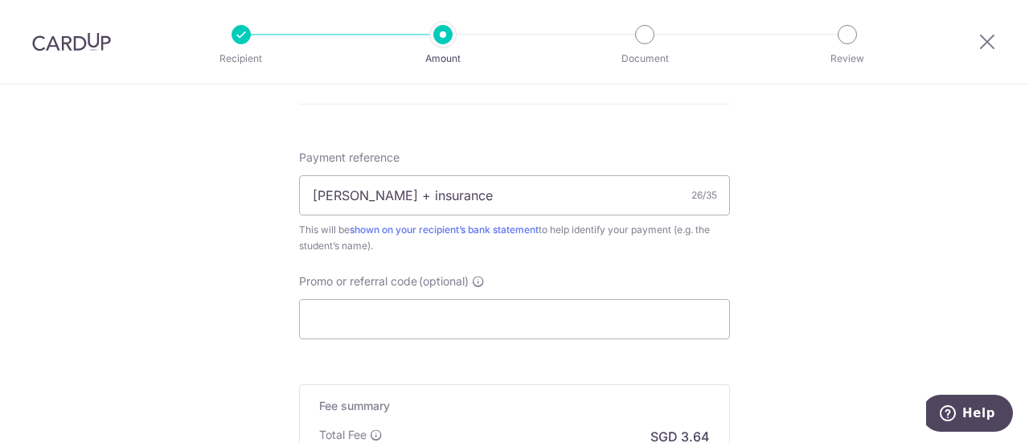
scroll to position [965, 0]
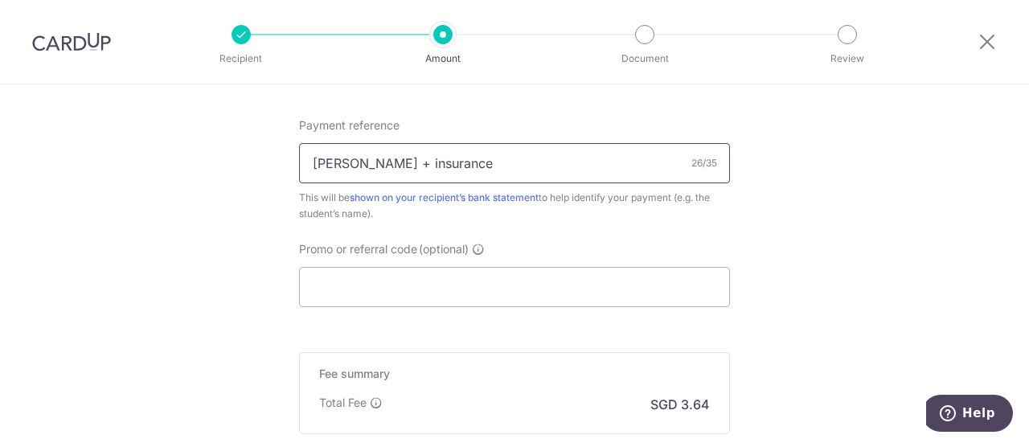
click at [403, 160] on input "Hansel Deposit + insurance" at bounding box center [514, 163] width 431 height 40
type input "Hansel Dep 118 and insurance 21"
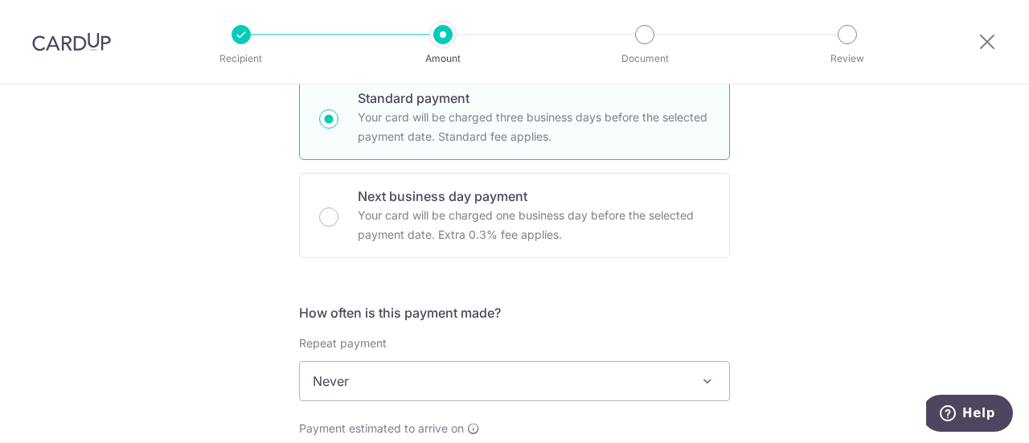
scroll to position [402, 0]
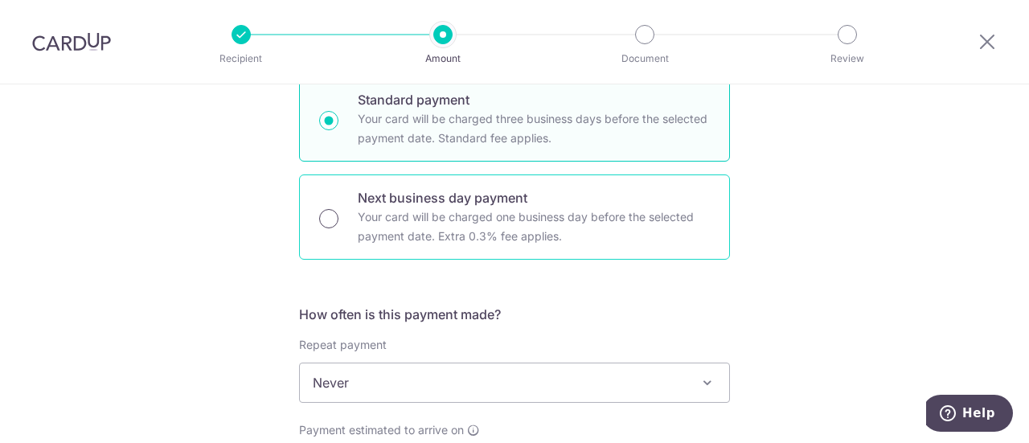
click at [322, 223] on input "Next business day payment Your card will be charged one business day before the…" at bounding box center [328, 218] width 19 height 19
radio input "true"
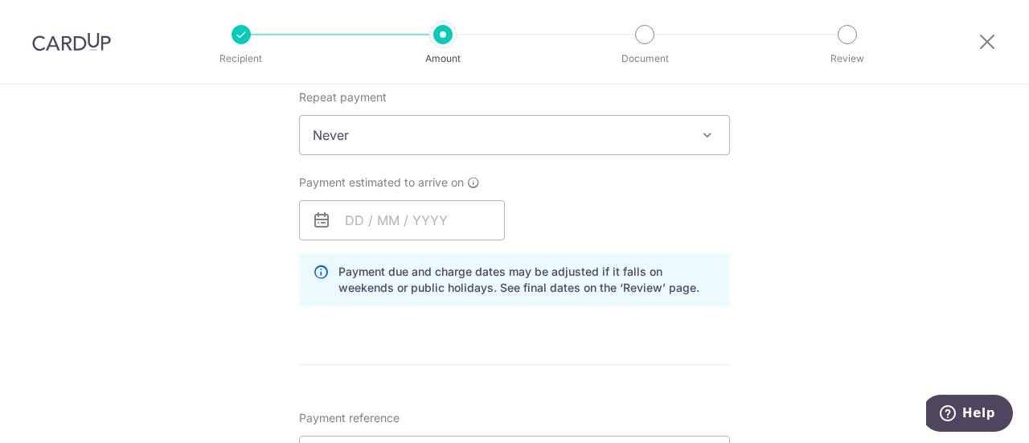
scroll to position [563, 0]
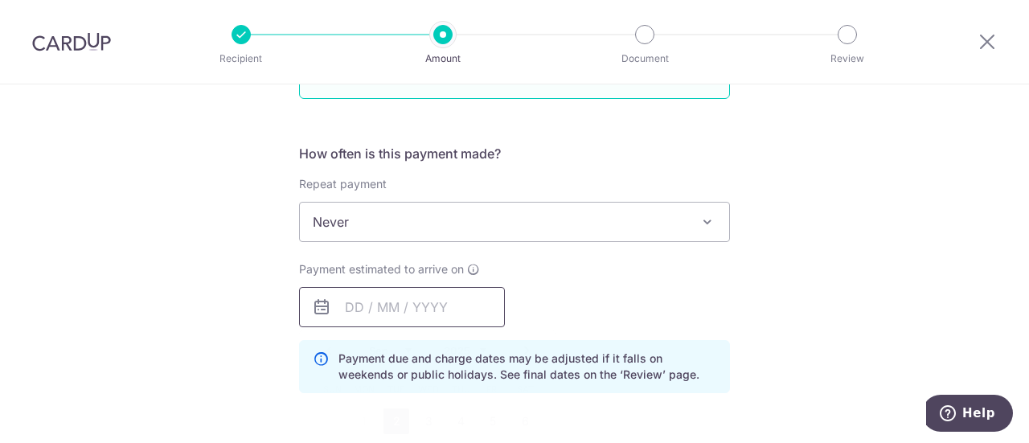
click at [439, 305] on input "text" at bounding box center [402, 307] width 206 height 40
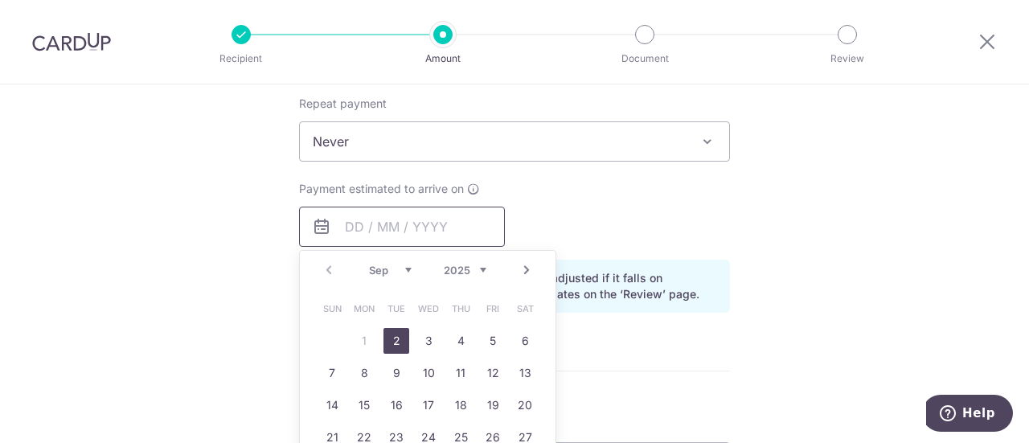
scroll to position [723, 0]
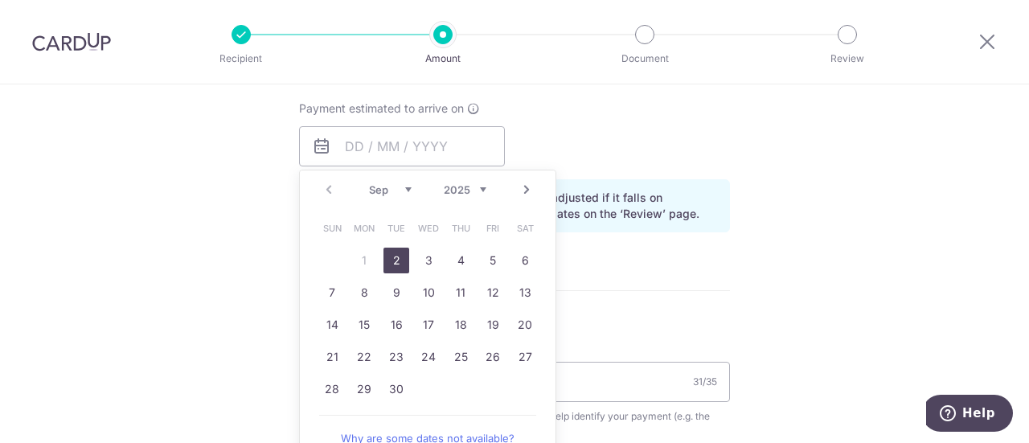
click at [394, 262] on link "2" at bounding box center [396, 261] width 26 height 26
type input "[DATE]"
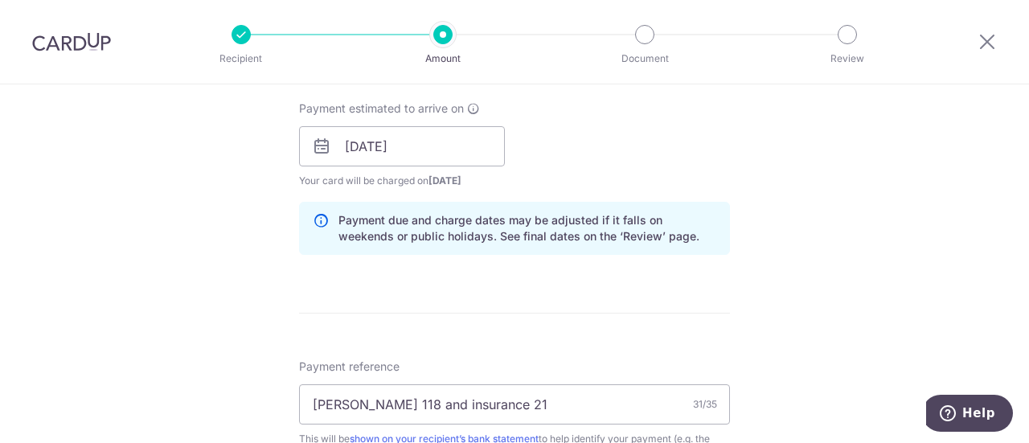
click at [561, 313] on form "Enter payment amount SGD 140.14 140.14 Recipient added successfully! Select Car…" at bounding box center [514, 175] width 431 height 1416
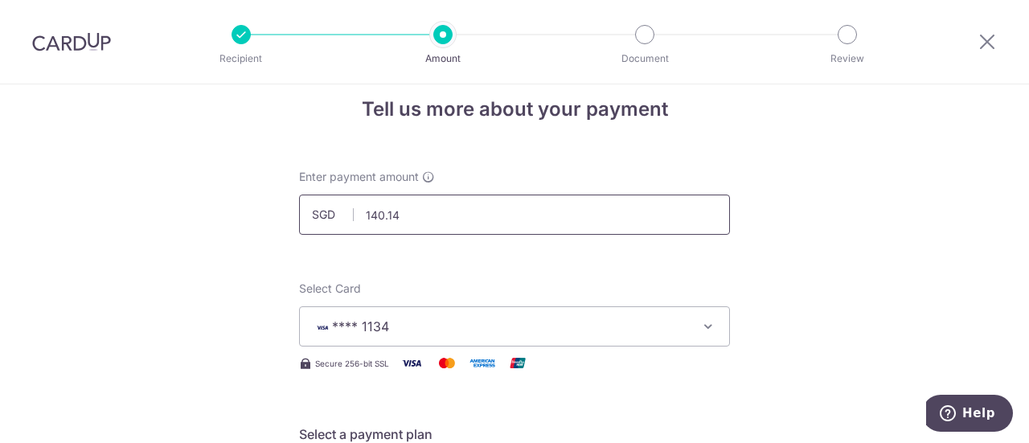
scroll to position [0, 0]
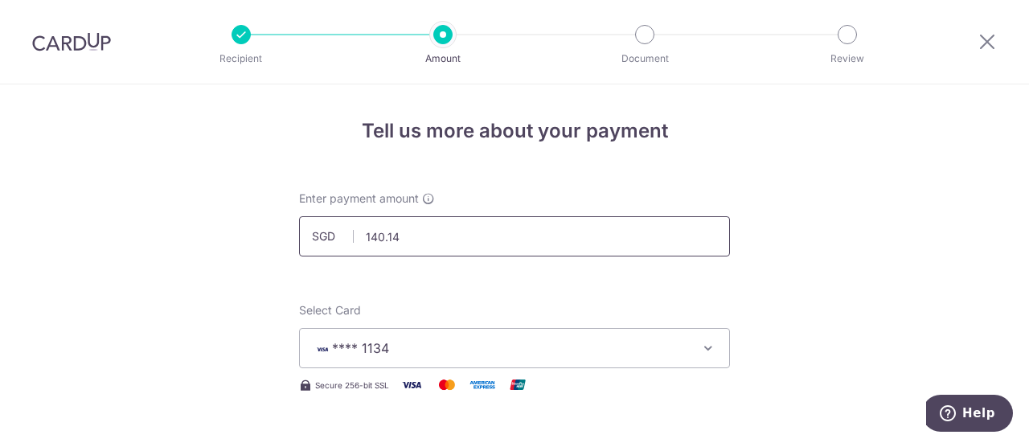
drag, startPoint x: 363, startPoint y: 243, endPoint x: 352, endPoint y: 244, distance: 11.4
click at [352, 244] on input "140.14" at bounding box center [514, 236] width 431 height 40
type input "1.00"
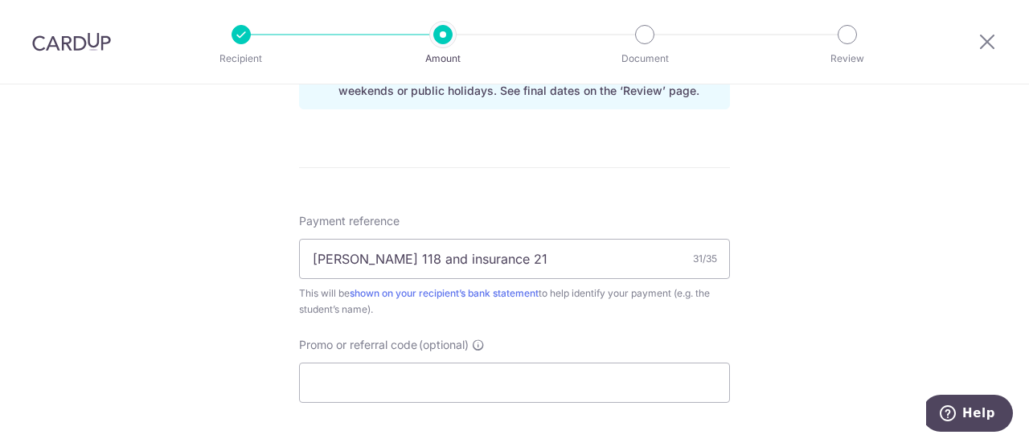
scroll to position [818, 0]
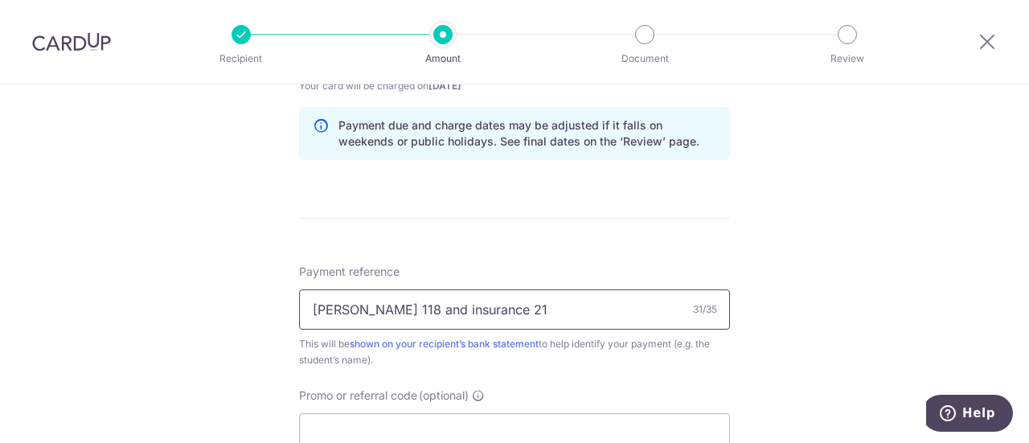
drag, startPoint x: 524, startPoint y: 308, endPoint x: 354, endPoint y: 319, distance: 170.8
click at [354, 319] on input "Hansel Dep 118 and insurance 21" at bounding box center [514, 309] width 431 height 40
type input "Hansel"
drag, startPoint x: 877, startPoint y: 310, endPoint x: 869, endPoint y: 307, distance: 8.7
click at [877, 310] on div "Tell us more about your payment Enter payment amount SGD 1.00 1.00 Recipient ad…" at bounding box center [514, 98] width 1029 height 1664
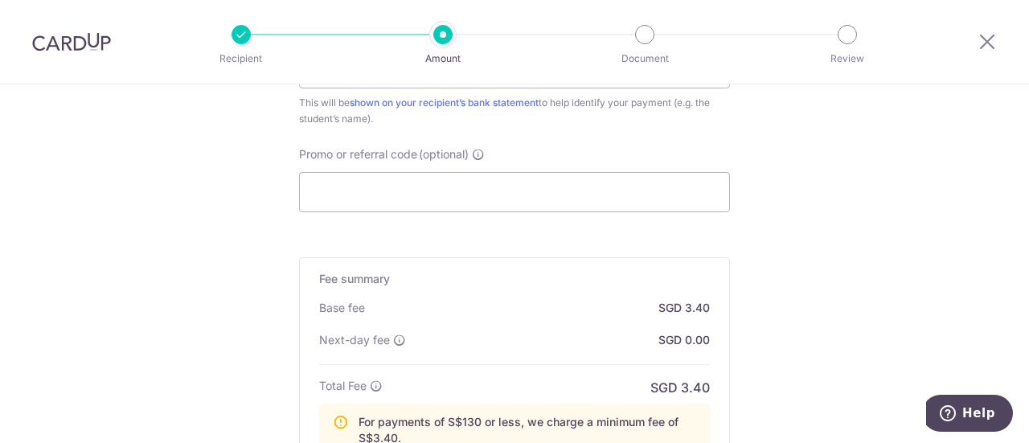
scroll to position [1140, 0]
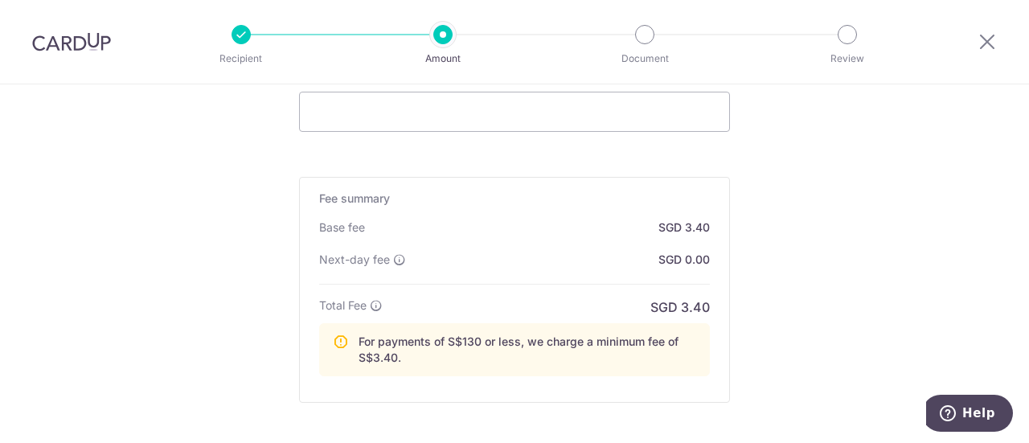
click at [553, 272] on div "Base fee SGD 3.40 Extend fee Next-day fee SGD 0.00" at bounding box center [514, 251] width 391 height 65
click at [495, 274] on div "Base fee SGD 3.40 Extend fee Next-day fee This fee is applied to enable a next-…" at bounding box center [514, 251] width 391 height 65
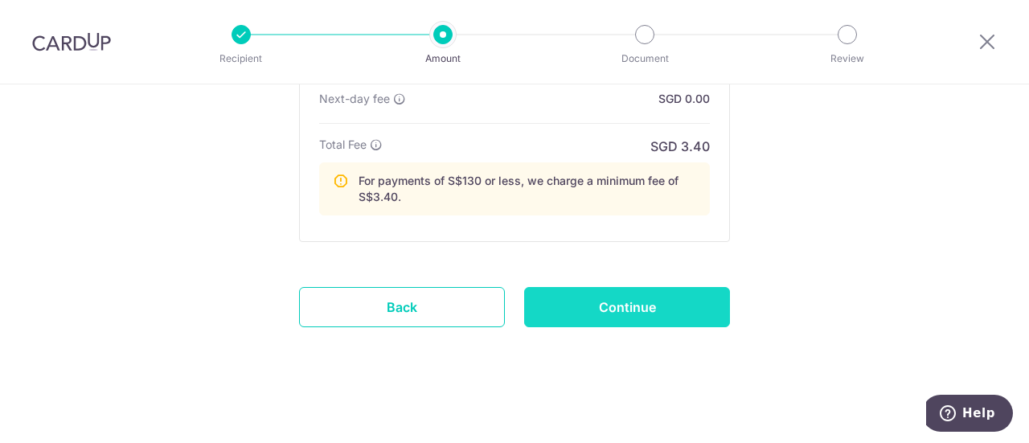
click at [608, 298] on input "Continue" at bounding box center [627, 307] width 206 height 40
type input "Create Schedule"
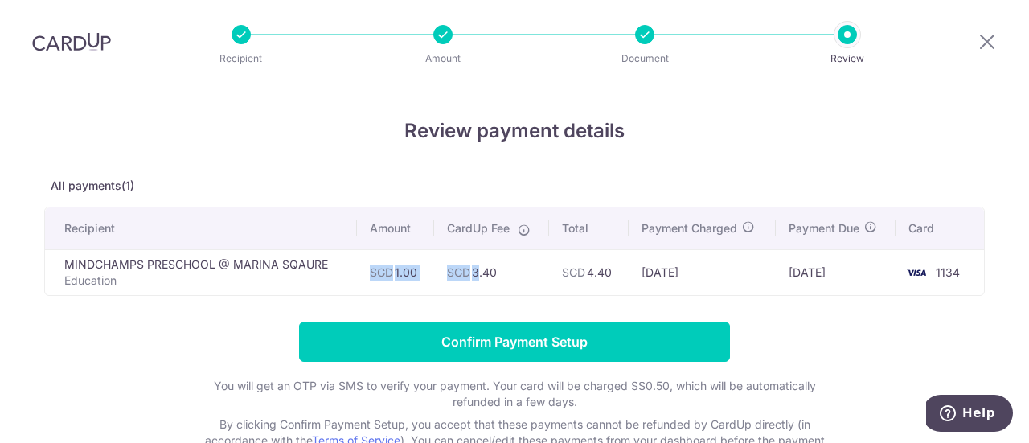
drag, startPoint x: 354, startPoint y: 273, endPoint x: 468, endPoint y: 273, distance: 114.1
click at [468, 273] on tr "MINDCHAMPS PRESCHOOL @ MARINA SQAURE Education SGD 1.00 SGD 3.40 SGD 4.40 [DATE…" at bounding box center [514, 272] width 939 height 46
click at [519, 281] on td "SGD 3.40" at bounding box center [491, 272] width 115 height 46
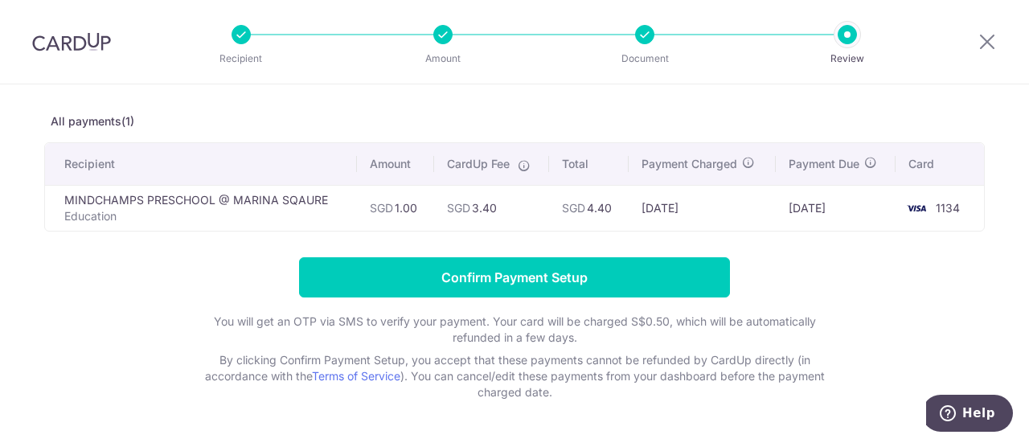
scroll to position [114, 0]
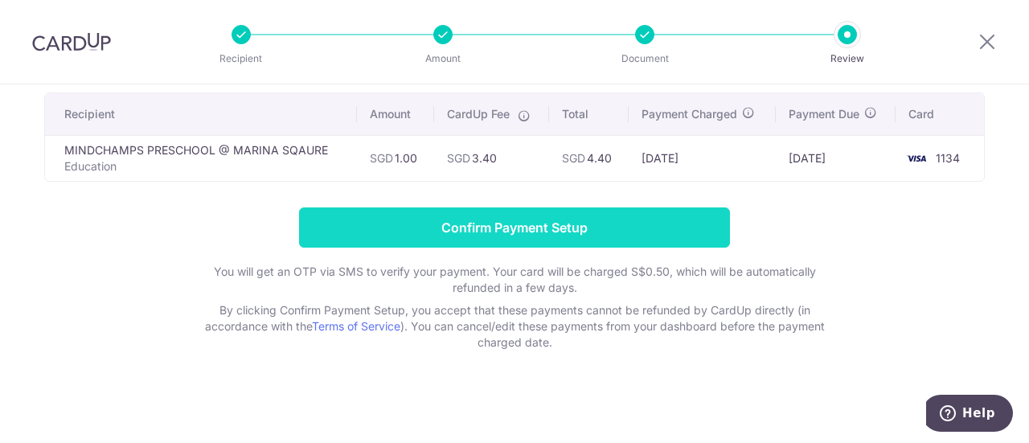
click at [524, 225] on input "Confirm Payment Setup" at bounding box center [514, 227] width 431 height 40
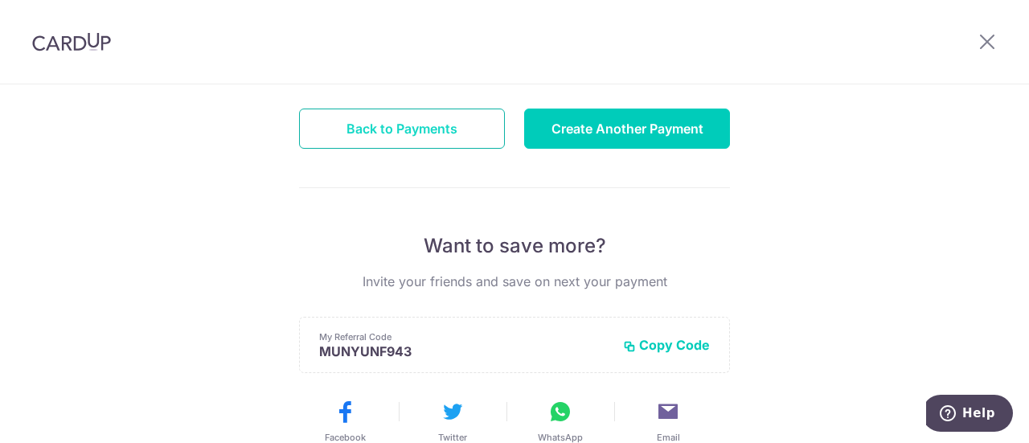
scroll to position [161, 0]
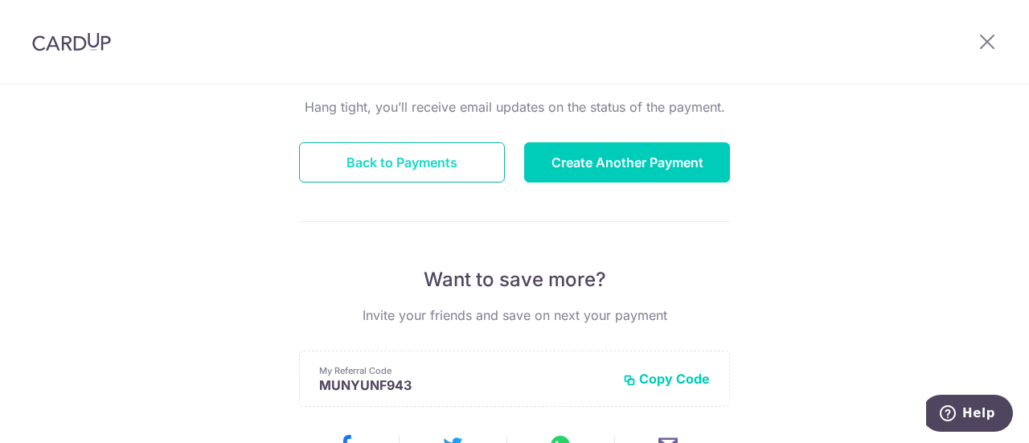
click at [413, 175] on button "Back to Payments" at bounding box center [402, 162] width 206 height 40
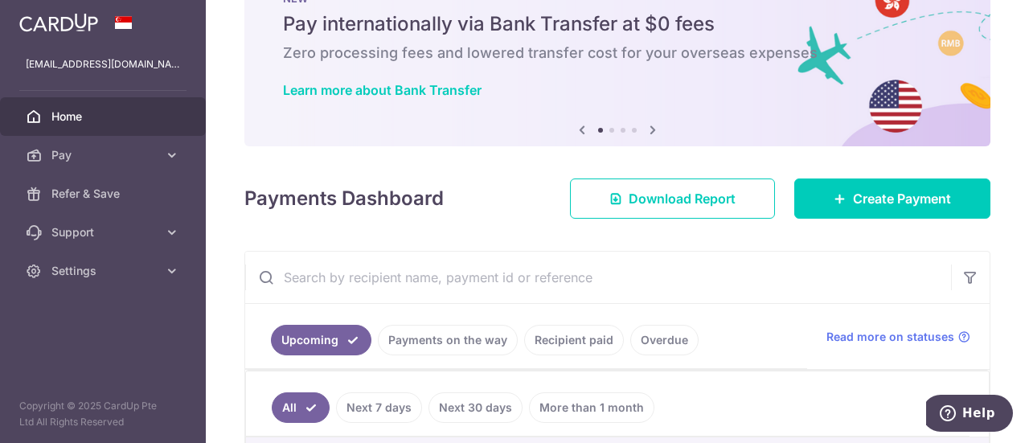
scroll to position [161, 0]
